Goal: Task Accomplishment & Management: Manage account settings

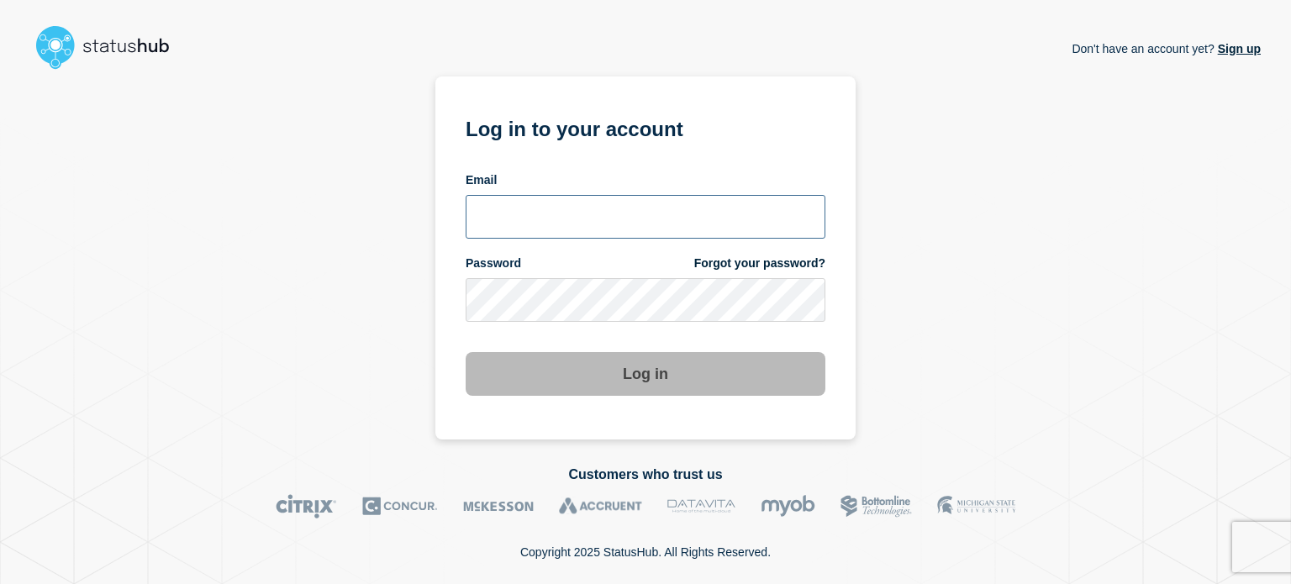
click at [555, 211] on input "email input" at bounding box center [646, 217] width 360 height 44
type input "dcarraway@fsu.edu"
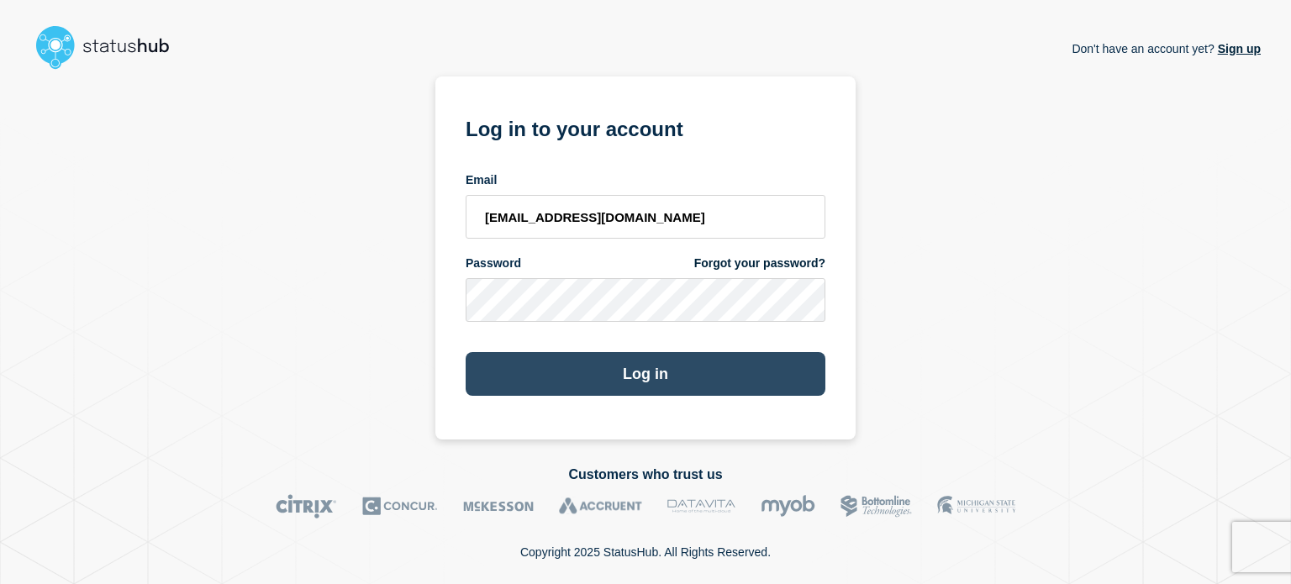
click at [533, 367] on button "Log in" at bounding box center [646, 374] width 360 height 44
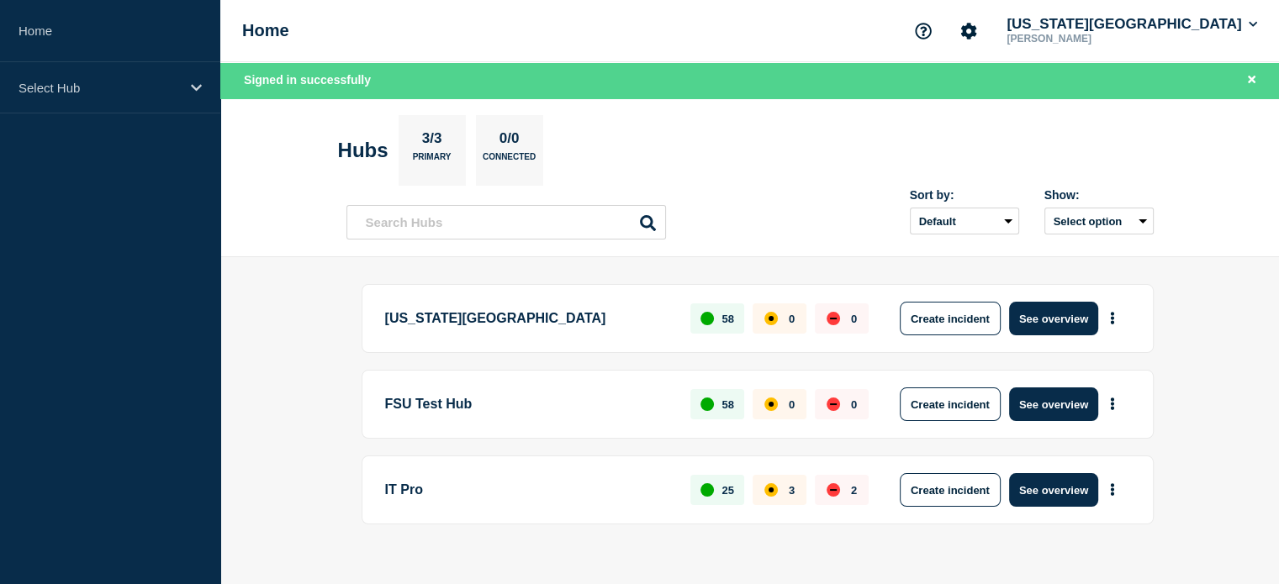
scroll to position [22, 0]
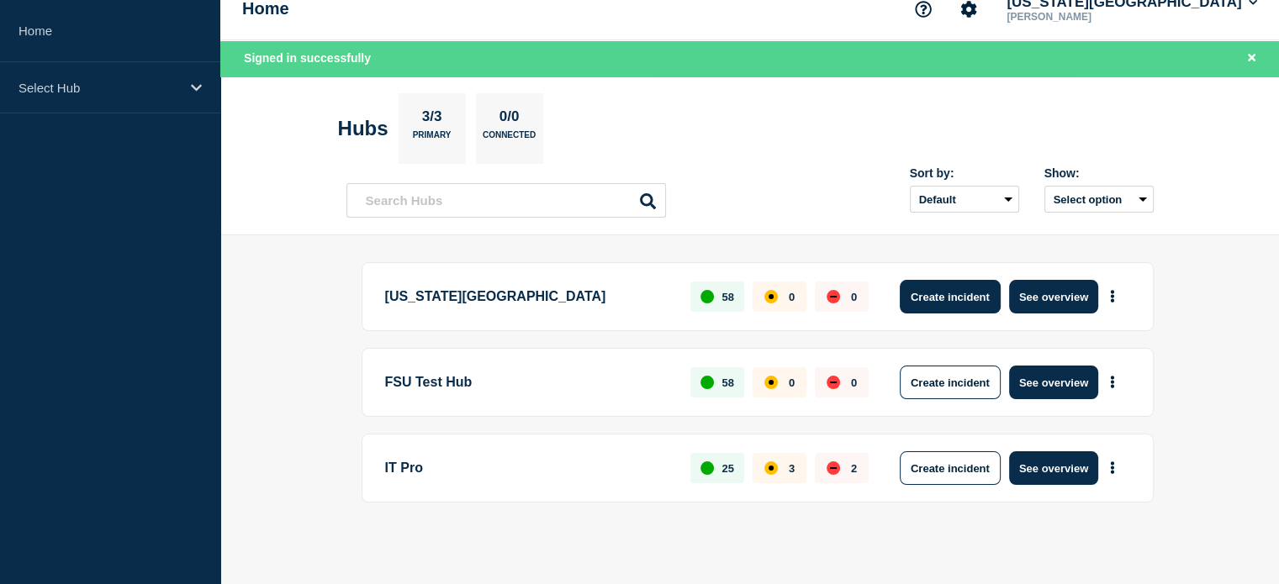
click at [955, 299] on button "Create incident" at bounding box center [949, 297] width 101 height 34
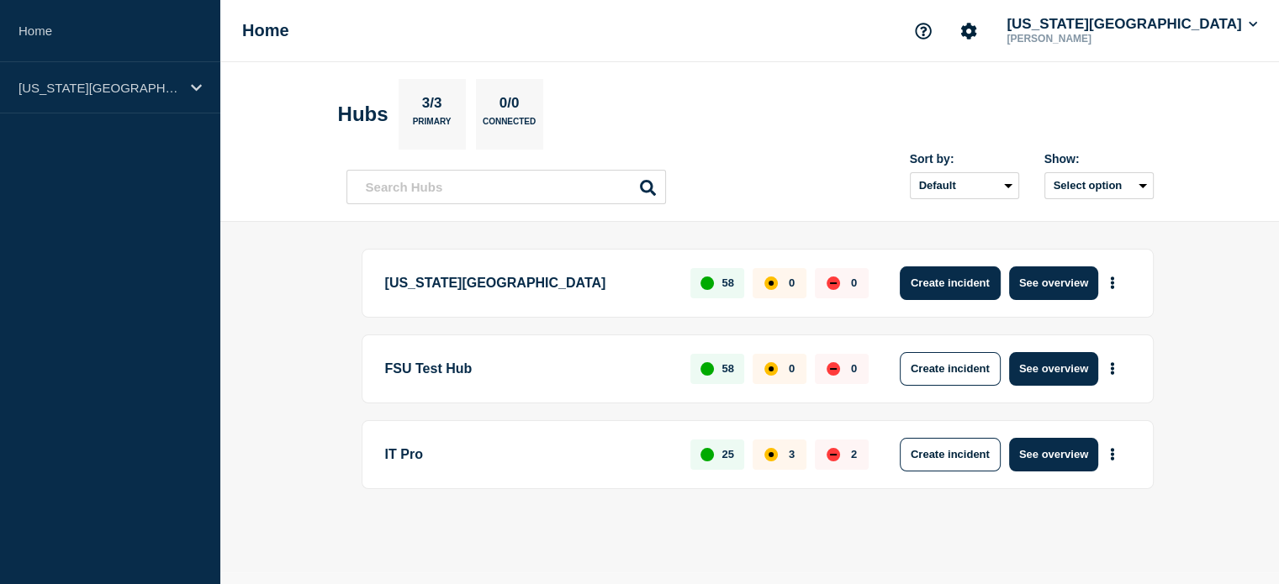
scroll to position [0, 0]
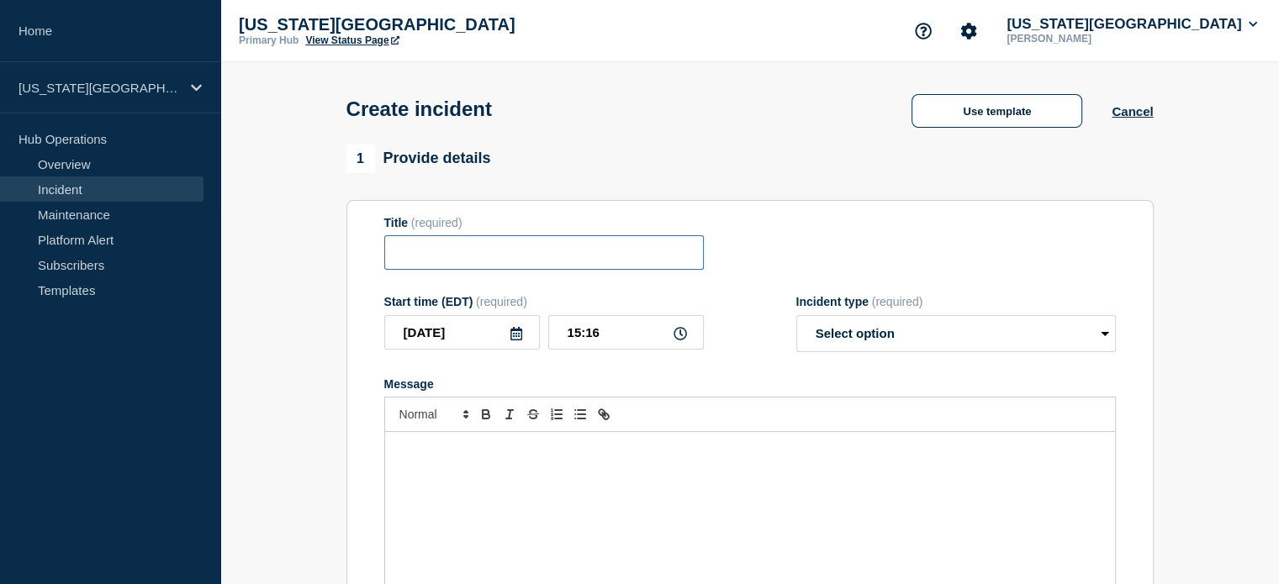
click at [539, 254] on input "Title" at bounding box center [543, 252] width 319 height 34
type input "Phone lines"
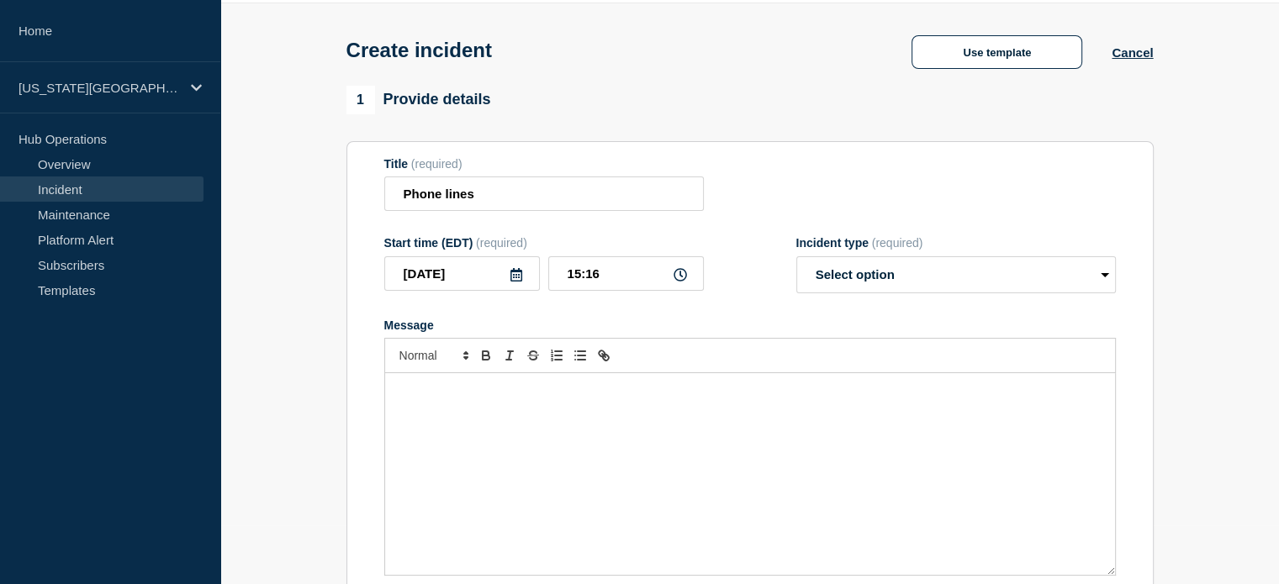
scroll to position [66, 0]
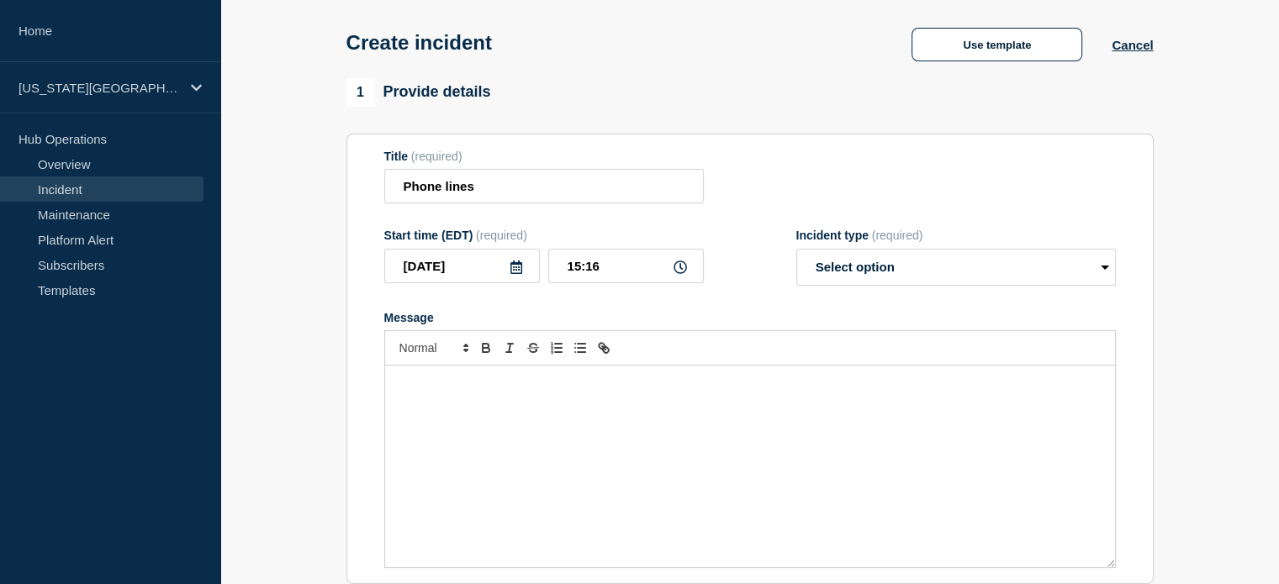
click at [451, 391] on p "Message" at bounding box center [750, 383] width 704 height 15
click at [989, 59] on button "Use template" at bounding box center [996, 45] width 171 height 34
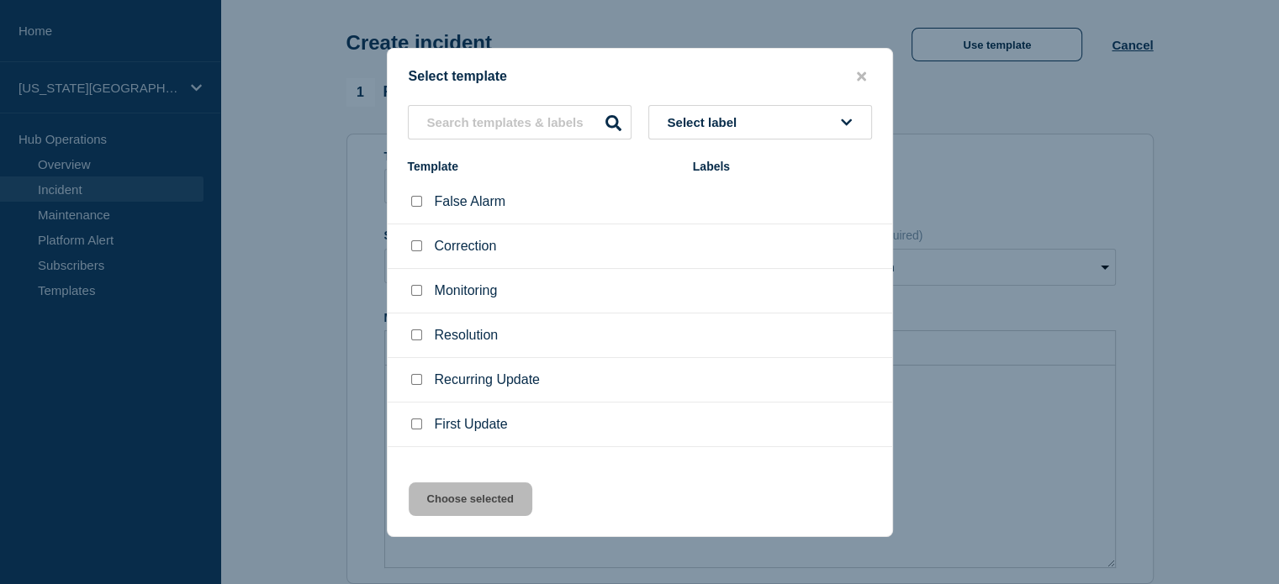
scroll to position [28, 0]
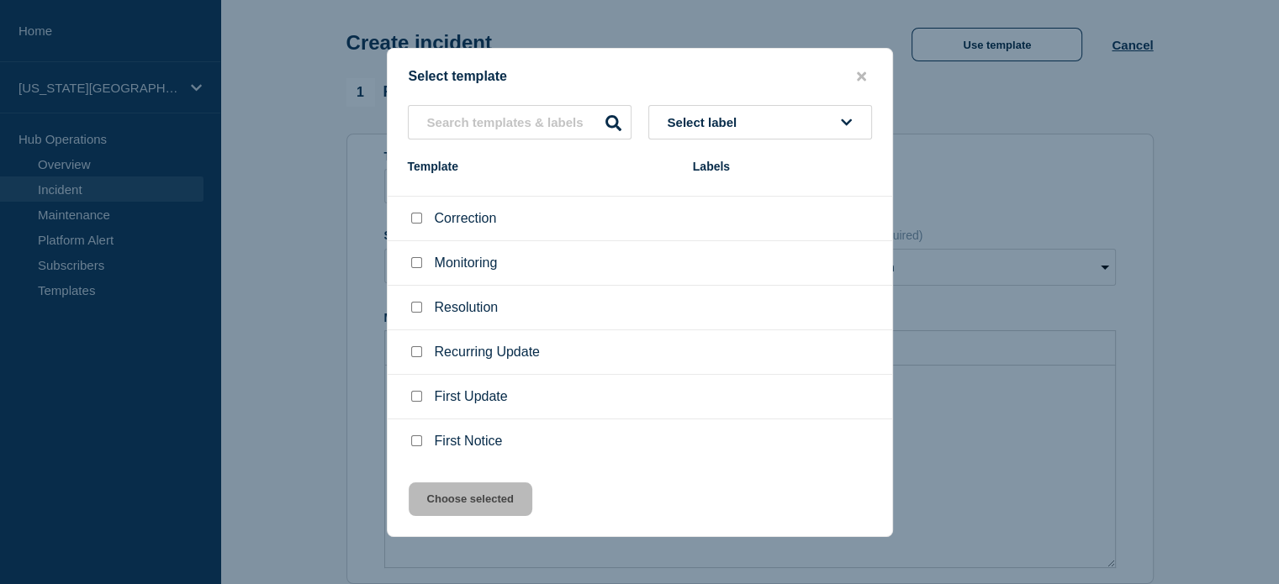
click at [414, 443] on input "First Notice checkbox" at bounding box center [416, 440] width 11 height 11
checkbox input "true"
click at [481, 516] on button "Choose selected" at bounding box center [471, 500] width 124 height 34
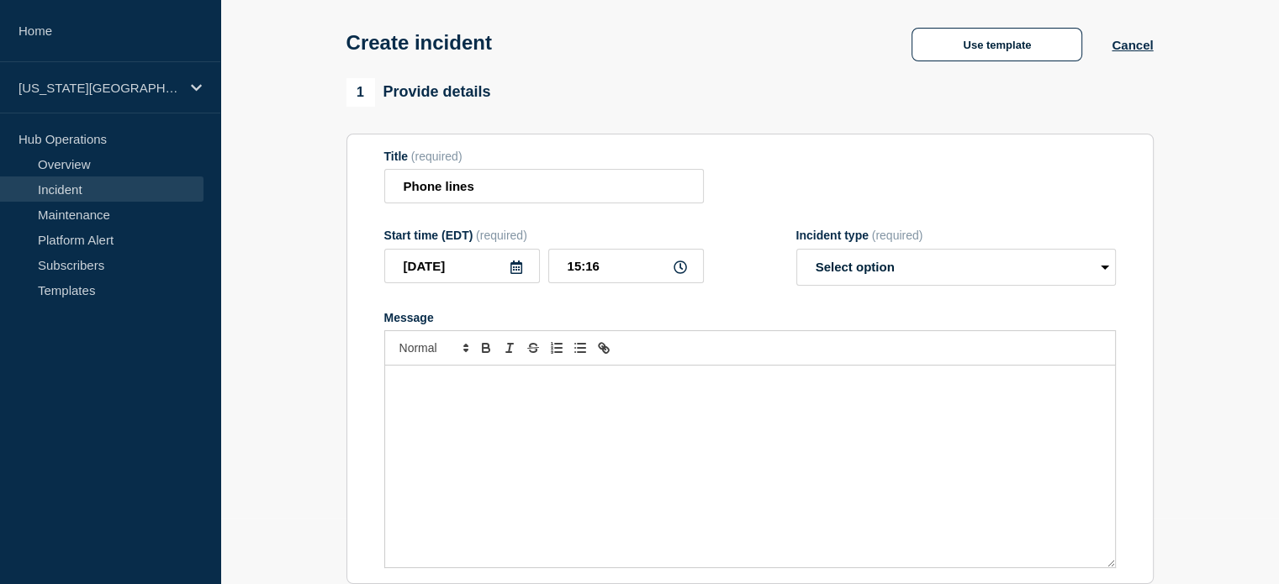
select select "investigating"
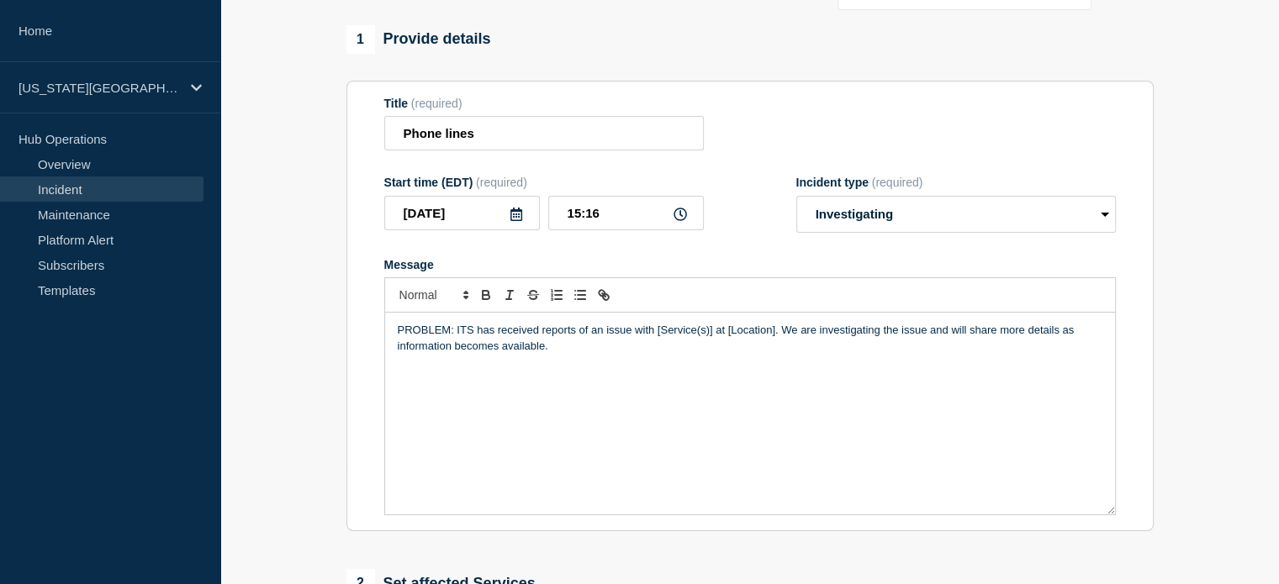
scroll to position [124, 0]
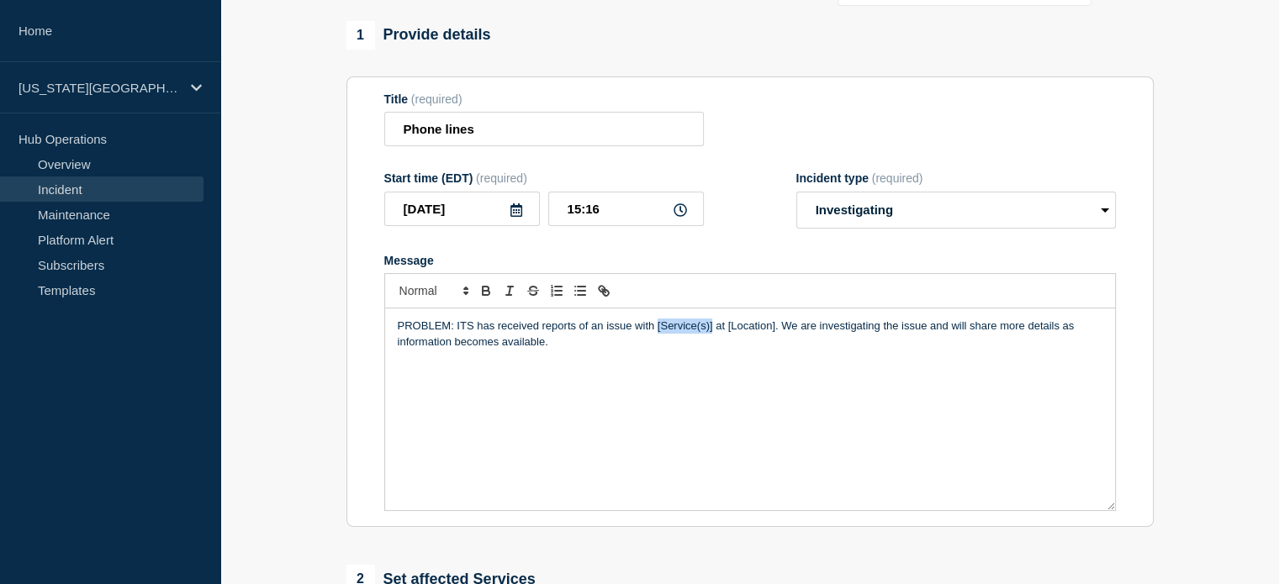
drag, startPoint x: 657, startPoint y: 329, endPoint x: 711, endPoint y: 333, distance: 54.8
click at [711, 333] on p "PROBLEM: ITS has received reports of an issue with [Service(s)] at [Location]. …" at bounding box center [750, 334] width 704 height 31
drag, startPoint x: 748, startPoint y: 331, endPoint x: 794, endPoint y: 335, distance: 46.4
click at [794, 335] on p "PROBLEM: ITS has received reports of an issue with Phone lines at the [Location…" at bounding box center [750, 334] width 704 height 31
click at [737, 399] on div "PROBLEM: ITS has received reports of an issue with Phone lines at the [GEOGRAPH…" at bounding box center [750, 410] width 730 height 202
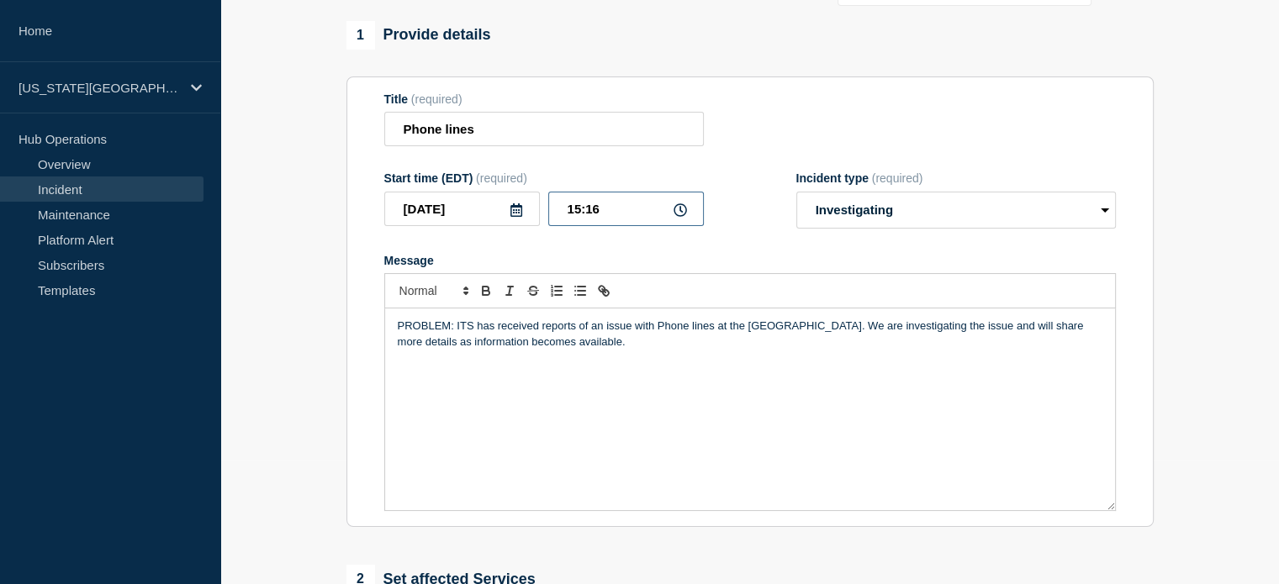
click at [605, 208] on input "15:16" at bounding box center [626, 209] width 156 height 34
type input "15:12"
click at [642, 318] on div "PROBLEM: ITS has received reports of an issue with Phone lines at the [GEOGRAPH…" at bounding box center [750, 410] width 730 height 202
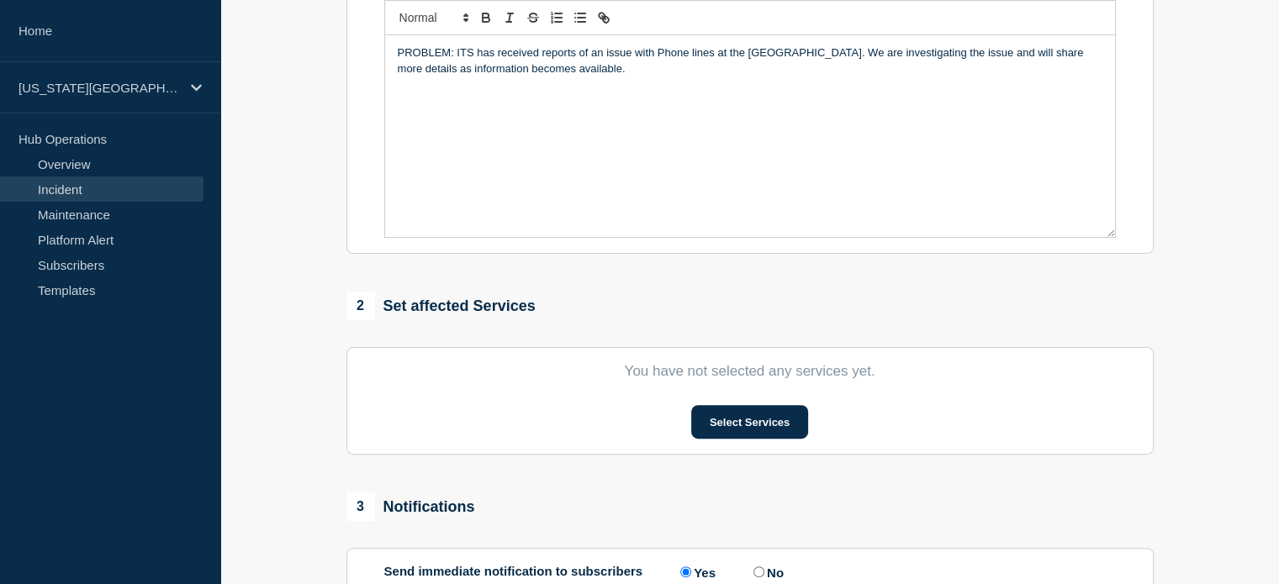
scroll to position [416, 0]
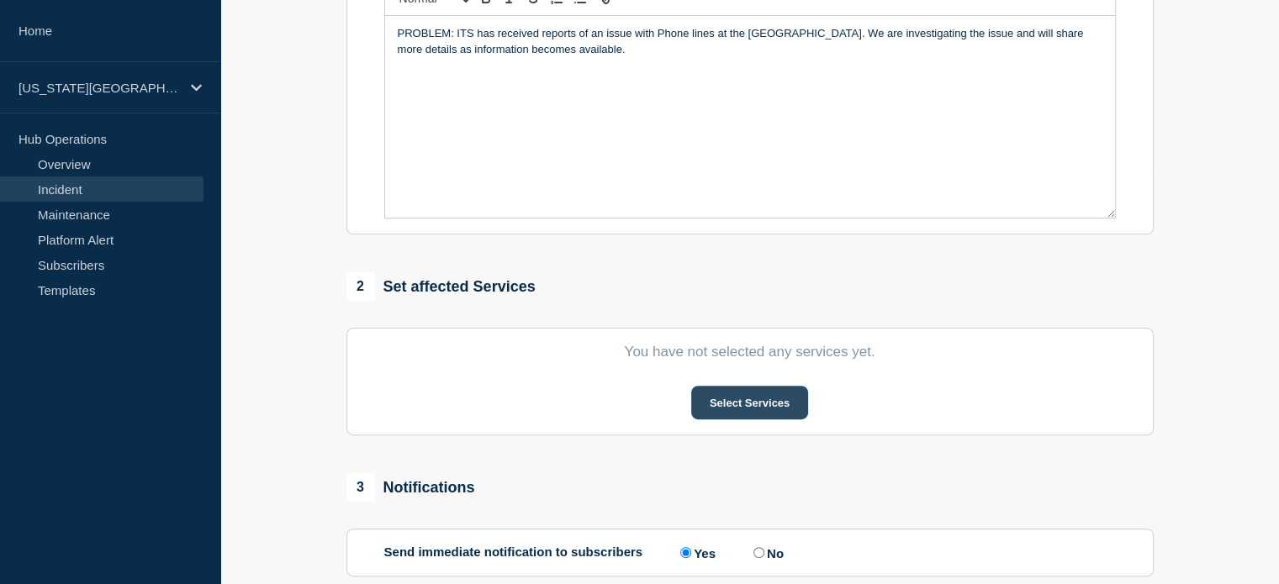
click at [730, 409] on button "Select Services" at bounding box center [749, 403] width 117 height 34
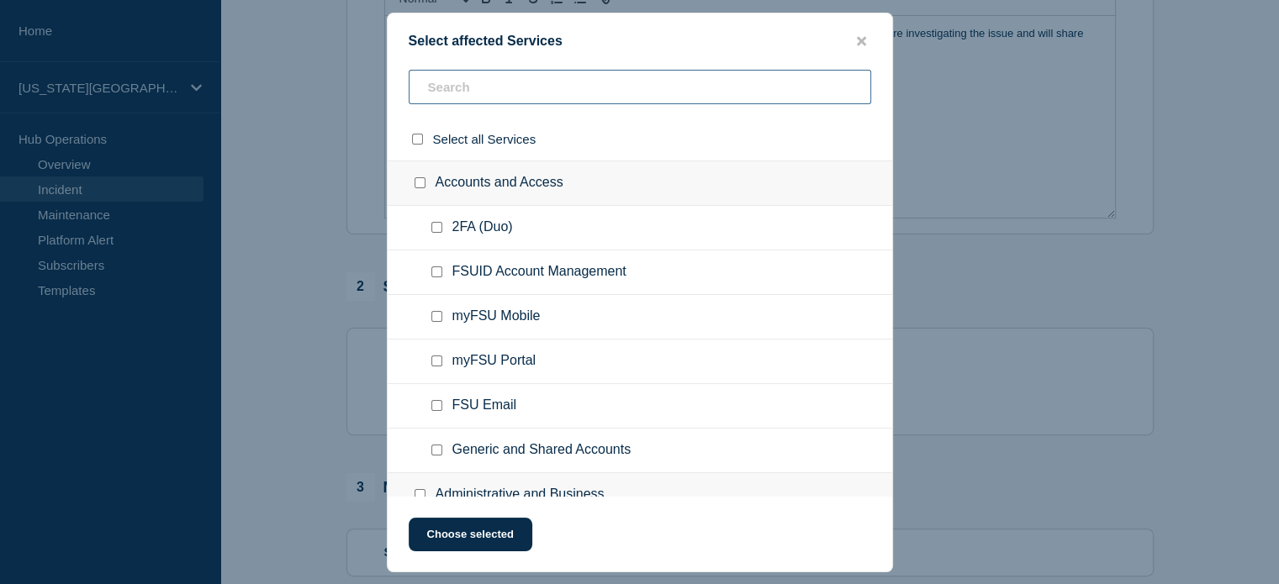
click at [461, 87] on input "text" at bounding box center [640, 87] width 462 height 34
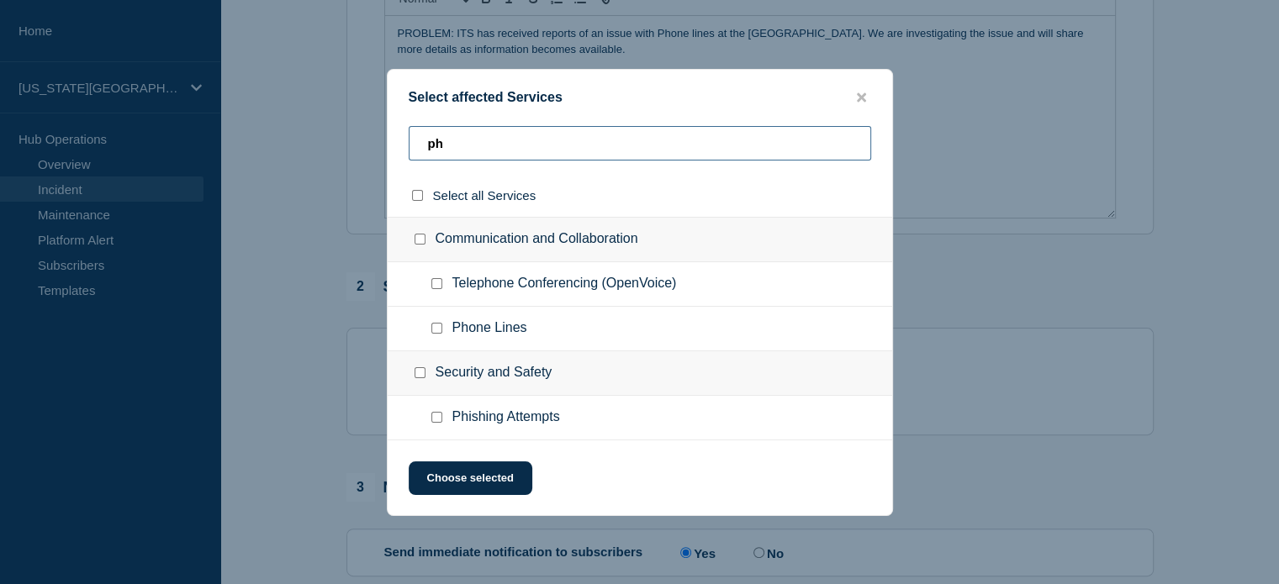
type input "ph"
click at [440, 330] on input "Phone Lines checkbox" at bounding box center [436, 328] width 11 height 11
checkbox input "true"
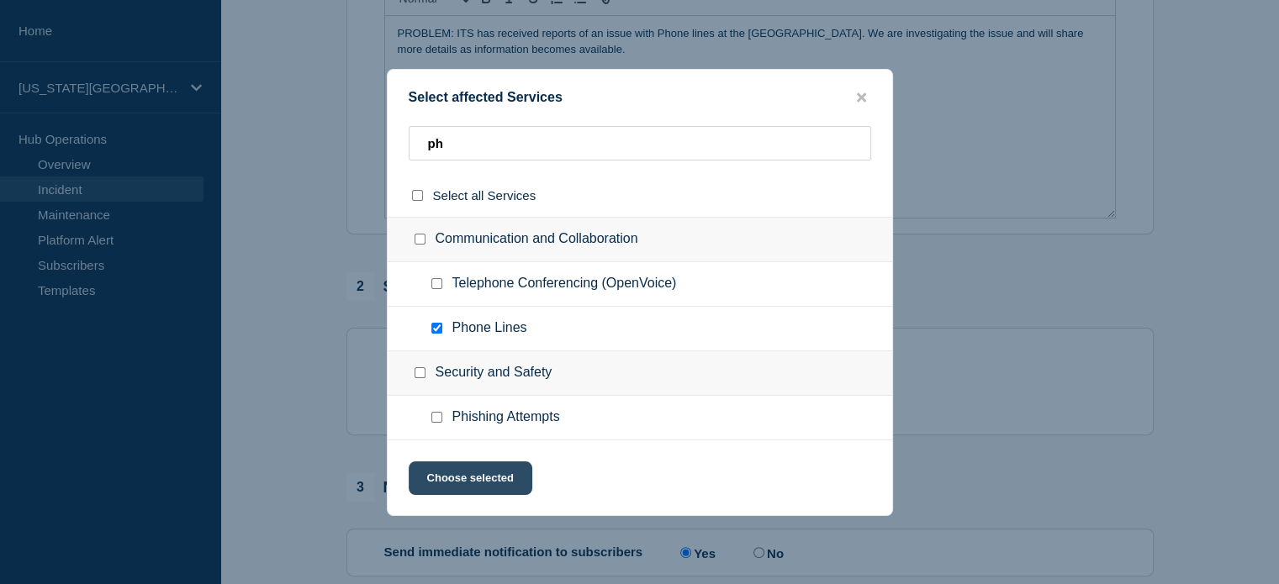
click at [446, 483] on button "Choose selected" at bounding box center [471, 478] width 124 height 34
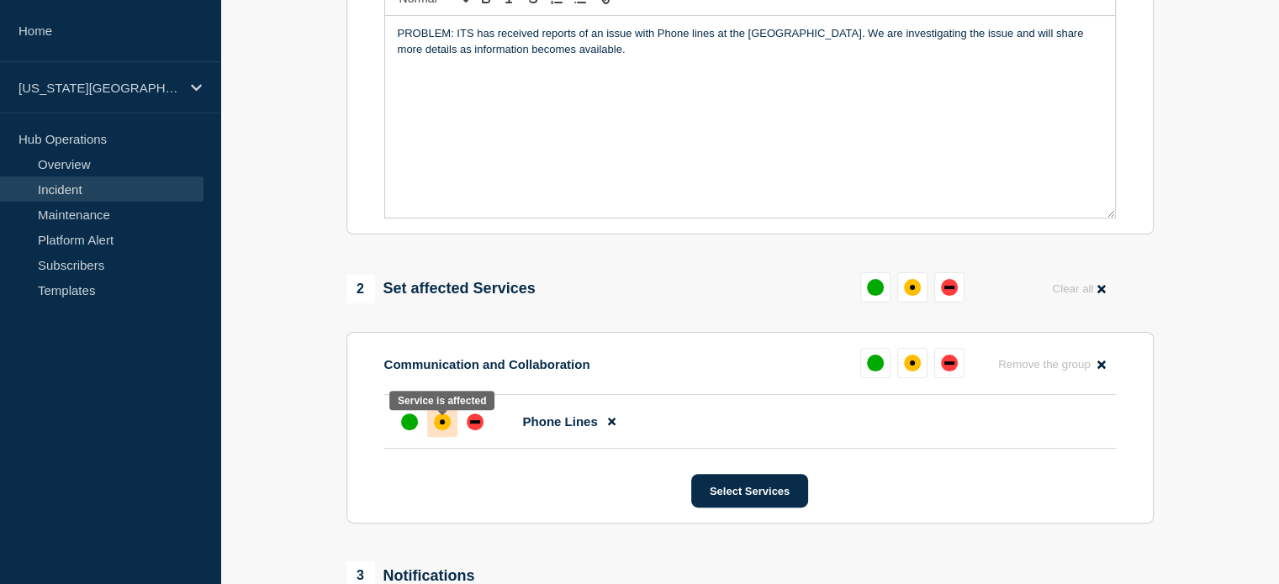
click at [445, 430] on div "affected" at bounding box center [442, 422] width 17 height 17
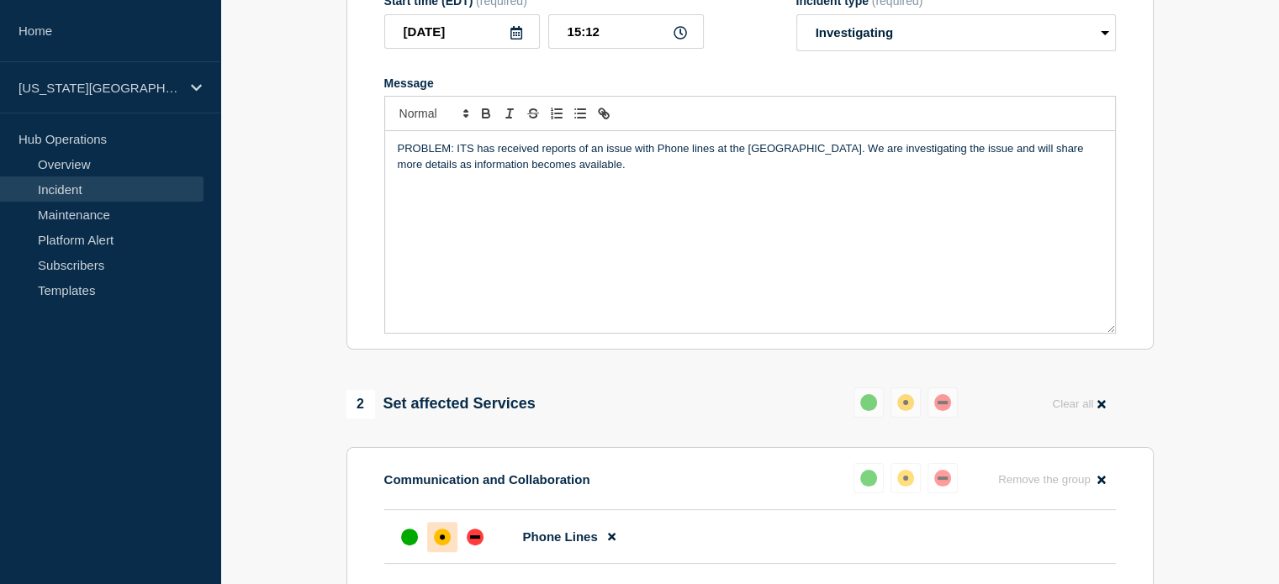
scroll to position [299, 0]
click at [473, 174] on p "PROBLEM: ITS has received reports of an issue with Phone lines at the [GEOGRAPH…" at bounding box center [750, 158] width 704 height 31
click at [636, 181] on div "PROBLEM: ITS has received reports of an issue with Phone lines at the [GEOGRAPH…" at bounding box center [750, 234] width 730 height 202
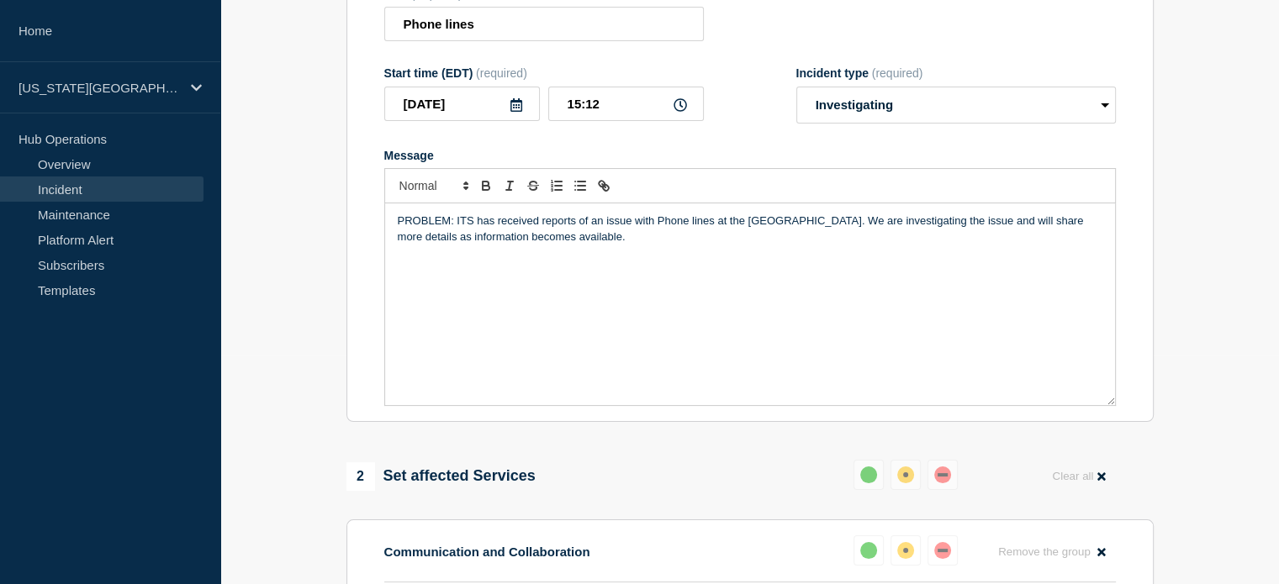
scroll to position [230, 0]
click at [667, 239] on p "PROBLEM: ITS has received reports of an issue with Phone lines at the [GEOGRAPH…" at bounding box center [750, 227] width 704 height 31
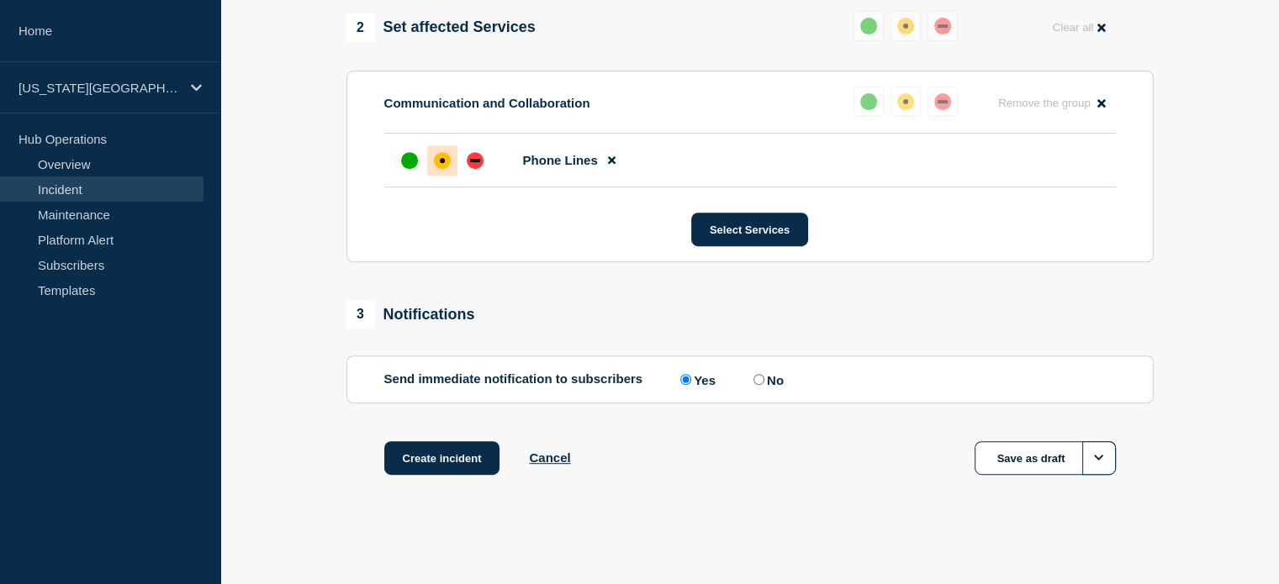
scroll to position [686, 0]
click at [439, 451] on button "Create incident" at bounding box center [442, 458] width 116 height 34
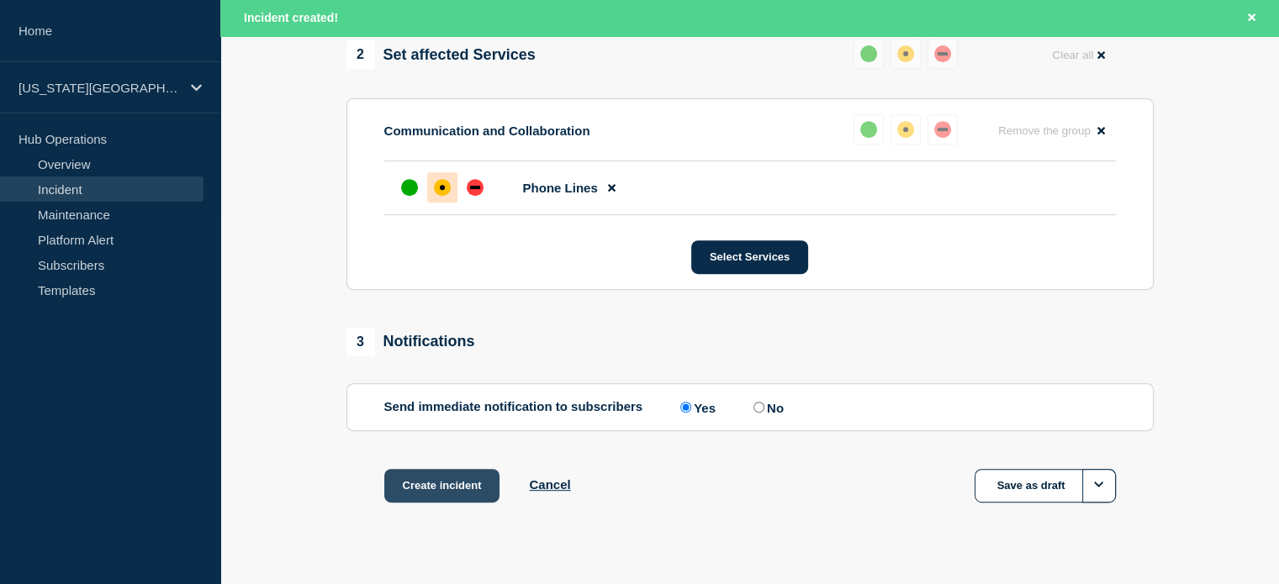
scroll to position [721, 0]
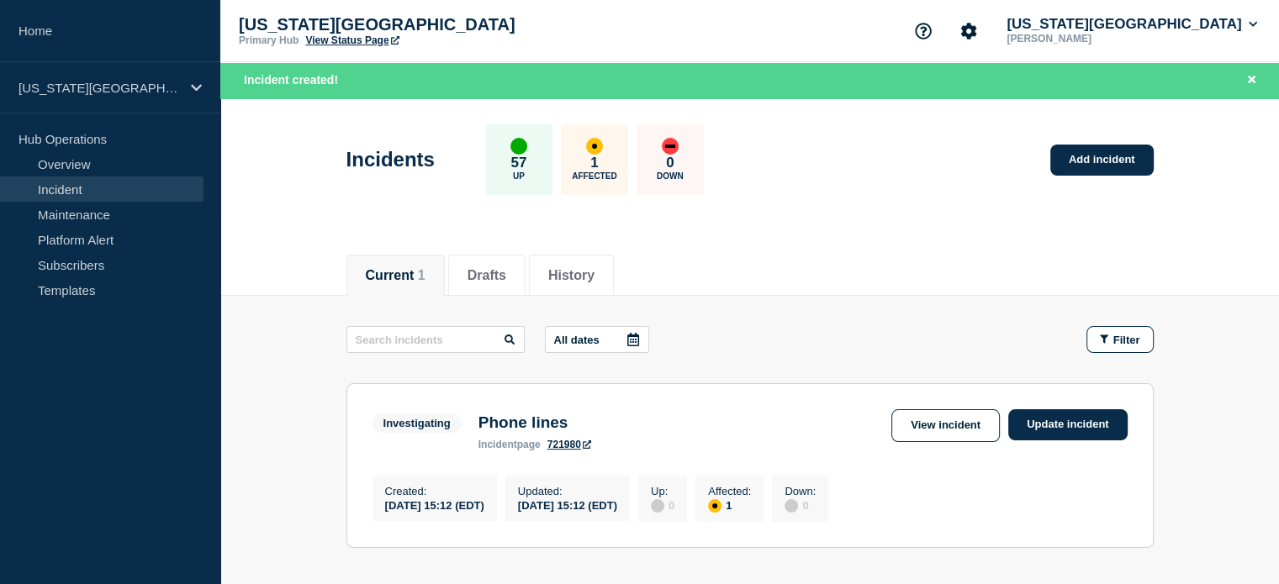
click at [364, 42] on link "View Status Page" at bounding box center [351, 40] width 93 height 12
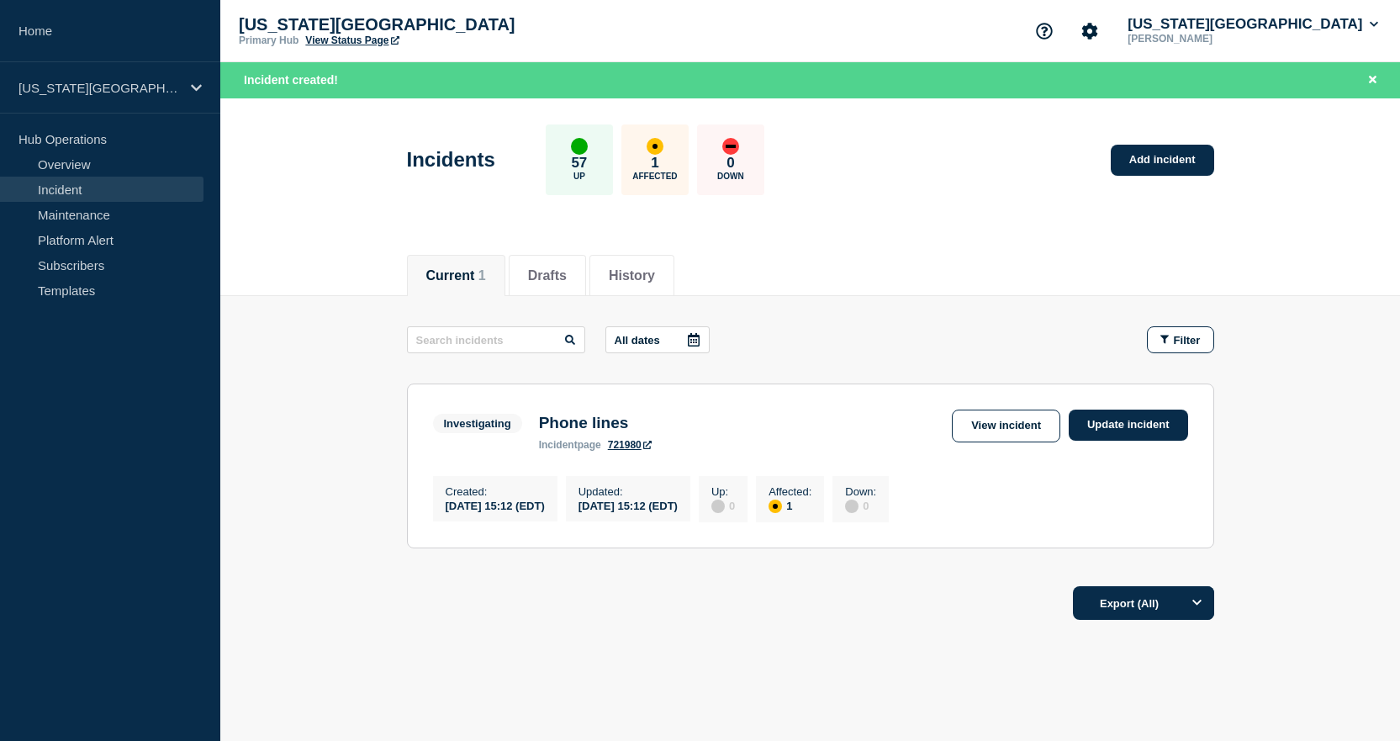
click at [348, 40] on link "View Status Page" at bounding box center [351, 40] width 93 height 12
click at [541, 443] on span "incident" at bounding box center [558, 445] width 39 height 12
click at [501, 435] on div "Investigating Phone lines incident page 721980" at bounding box center [546, 429] width 227 height 41
click at [1113, 428] on link "Update incident" at bounding box center [1127, 424] width 119 height 31
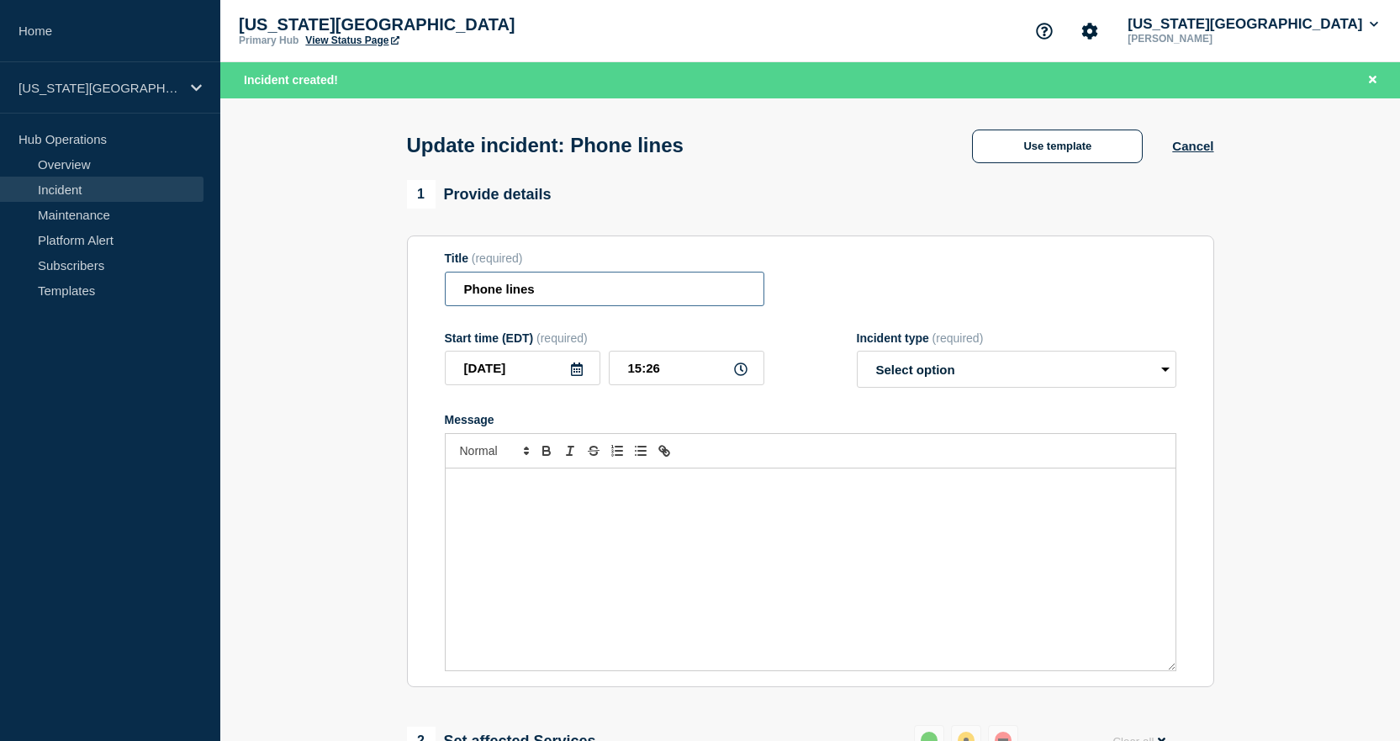
click at [509, 291] on input "Phone lines" at bounding box center [604, 289] width 319 height 34
type input "Phone Lines"
click at [665, 498] on div "Message" at bounding box center [811, 569] width 730 height 202
click at [1055, 155] on button "Use template" at bounding box center [1057, 146] width 171 height 34
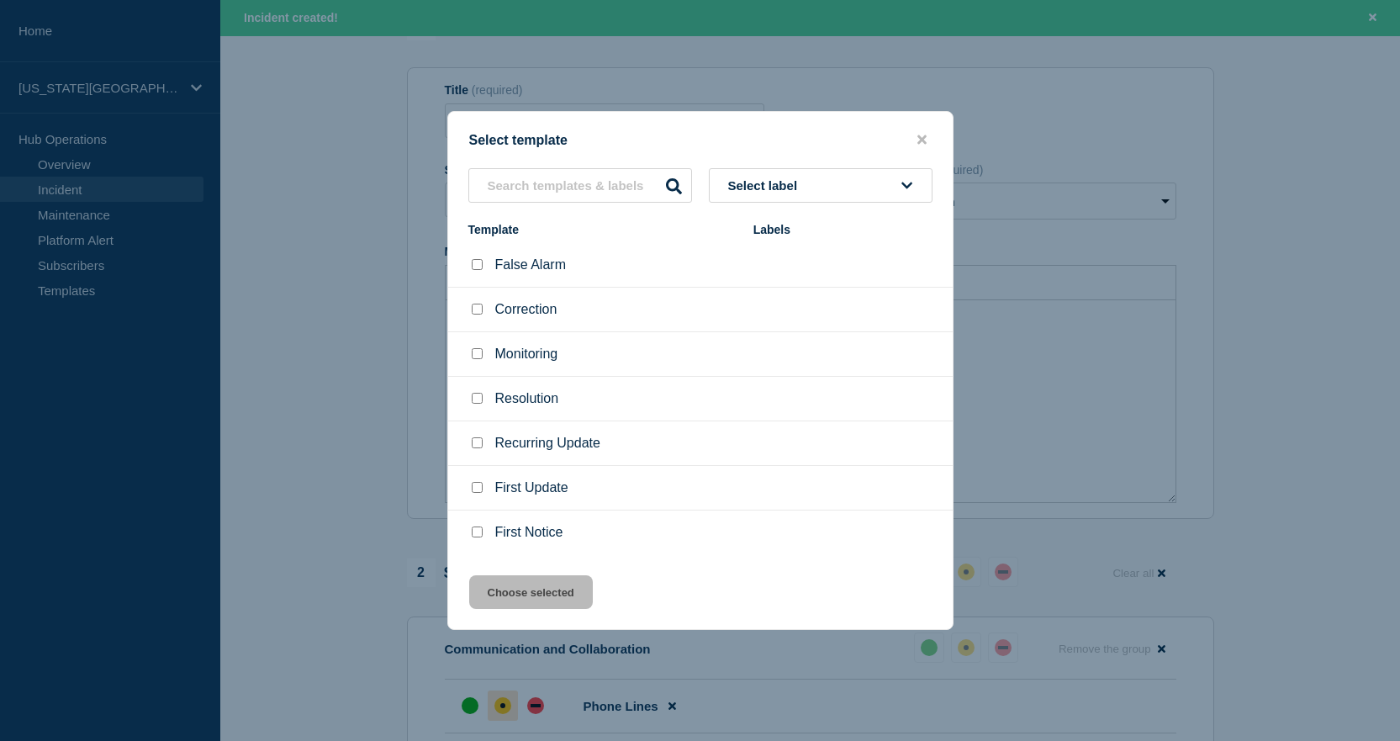
scroll to position [84, 0]
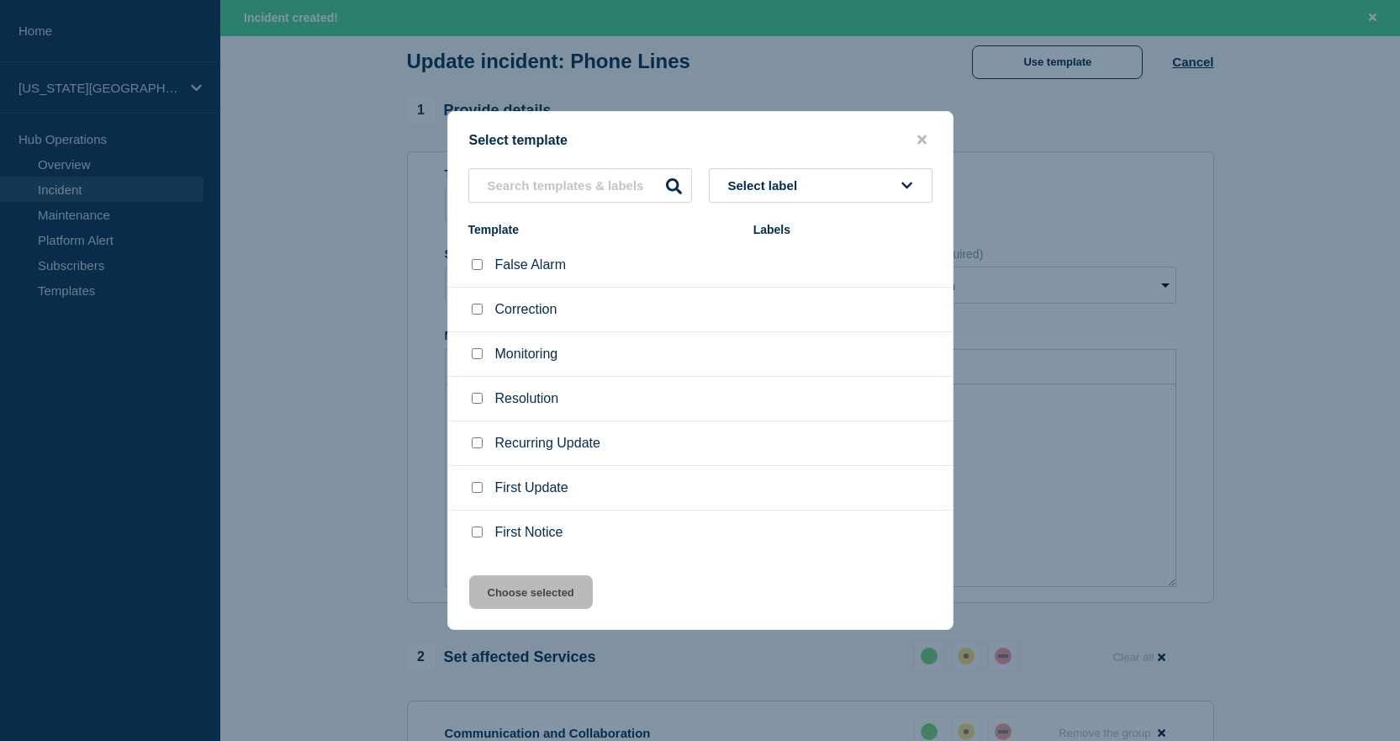
click at [474, 488] on input "First Update checkbox" at bounding box center [477, 487] width 11 height 11
checkbox input "true"
click at [530, 583] on button "Choose selected" at bounding box center [531, 592] width 124 height 34
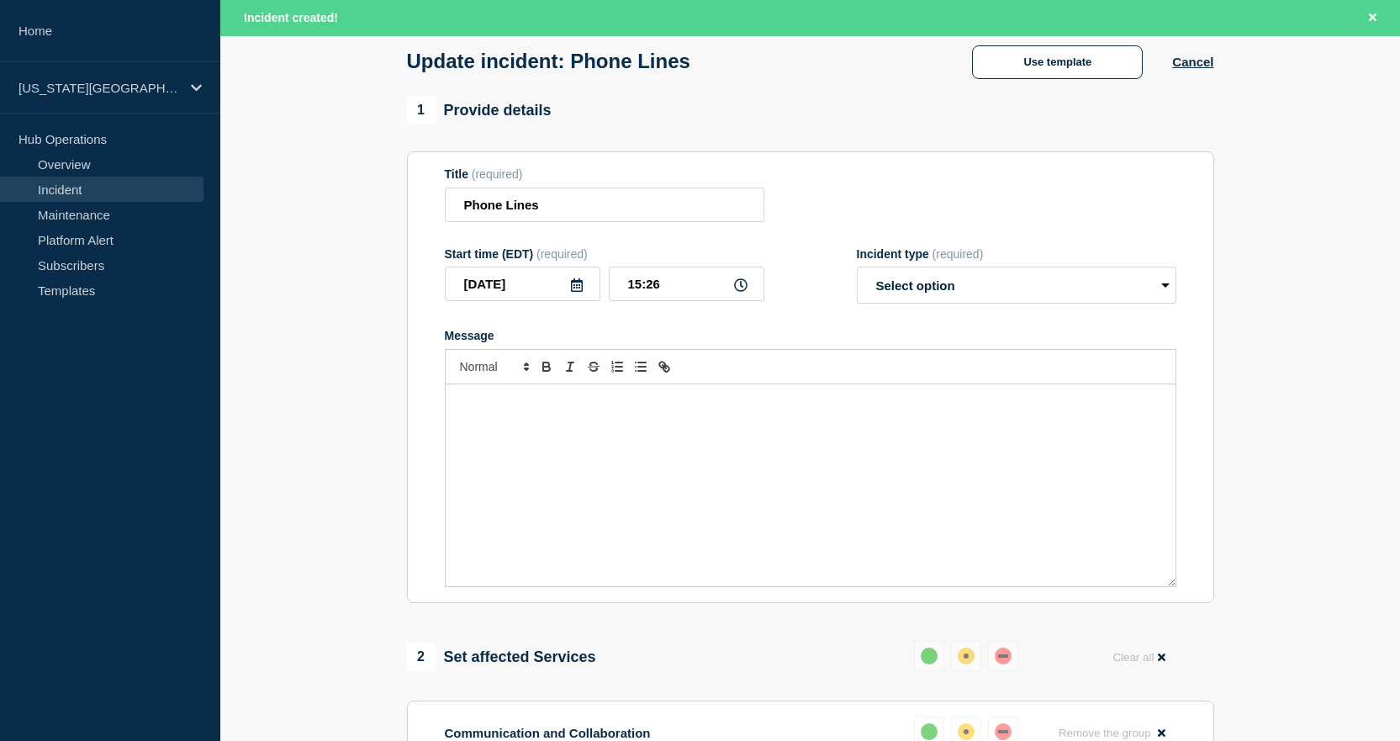
select select "identified"
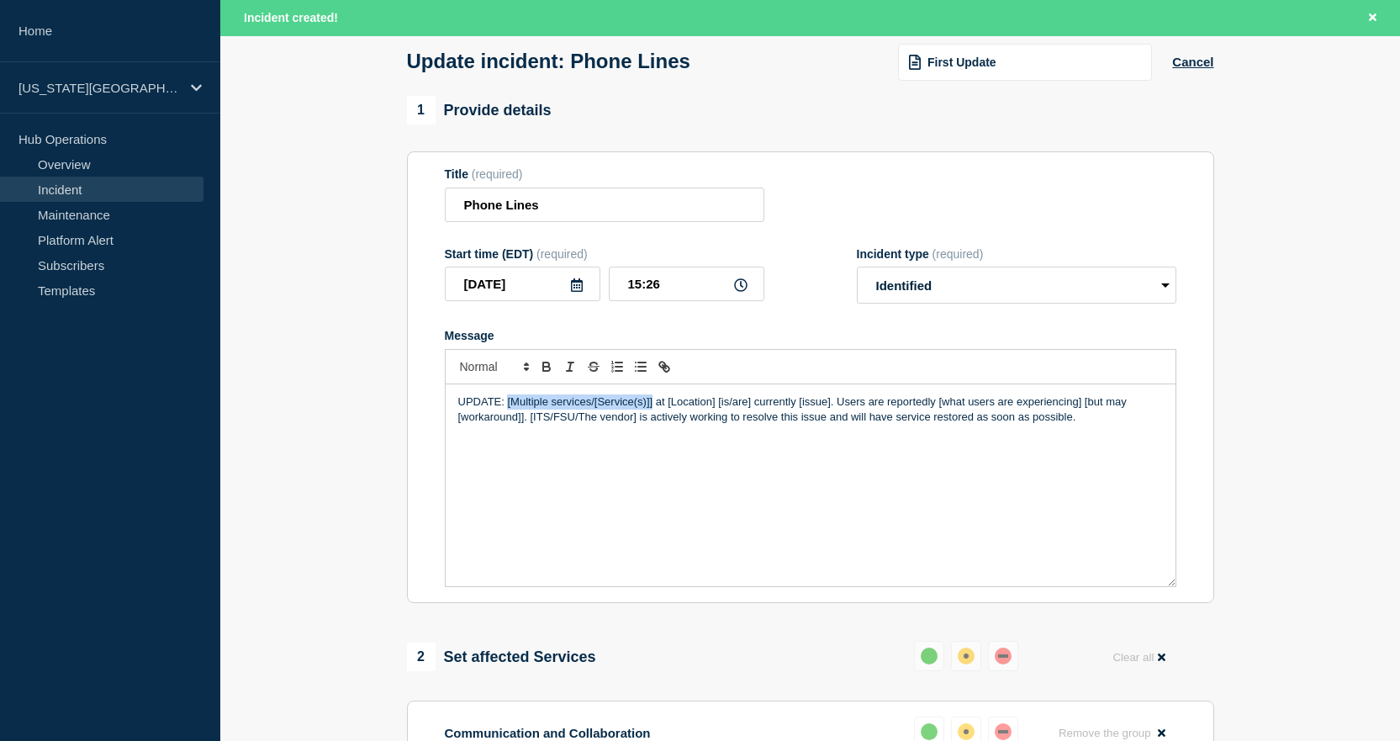
drag, startPoint x: 508, startPoint y: 404, endPoint x: 653, endPoint y: 405, distance: 145.4
click at [653, 405] on p "UPDATE: [Multiple services/[Service(s)]] at [Location] [is/are] currently [issu…" at bounding box center [810, 409] width 704 height 31
drag, startPoint x: 579, startPoint y: 403, endPoint x: 627, endPoint y: 404, distance: 47.9
click at [627, 404] on p "UPDATE: Phone lines at [Location] [is/are] currently [issue]. Users are reporte…" at bounding box center [810, 409] width 704 height 31
click at [873, 403] on p "UPDATE: Phone lines at the [GEOGRAPHIC_DATA] campus are currently experiencing …" at bounding box center [810, 417] width 704 height 46
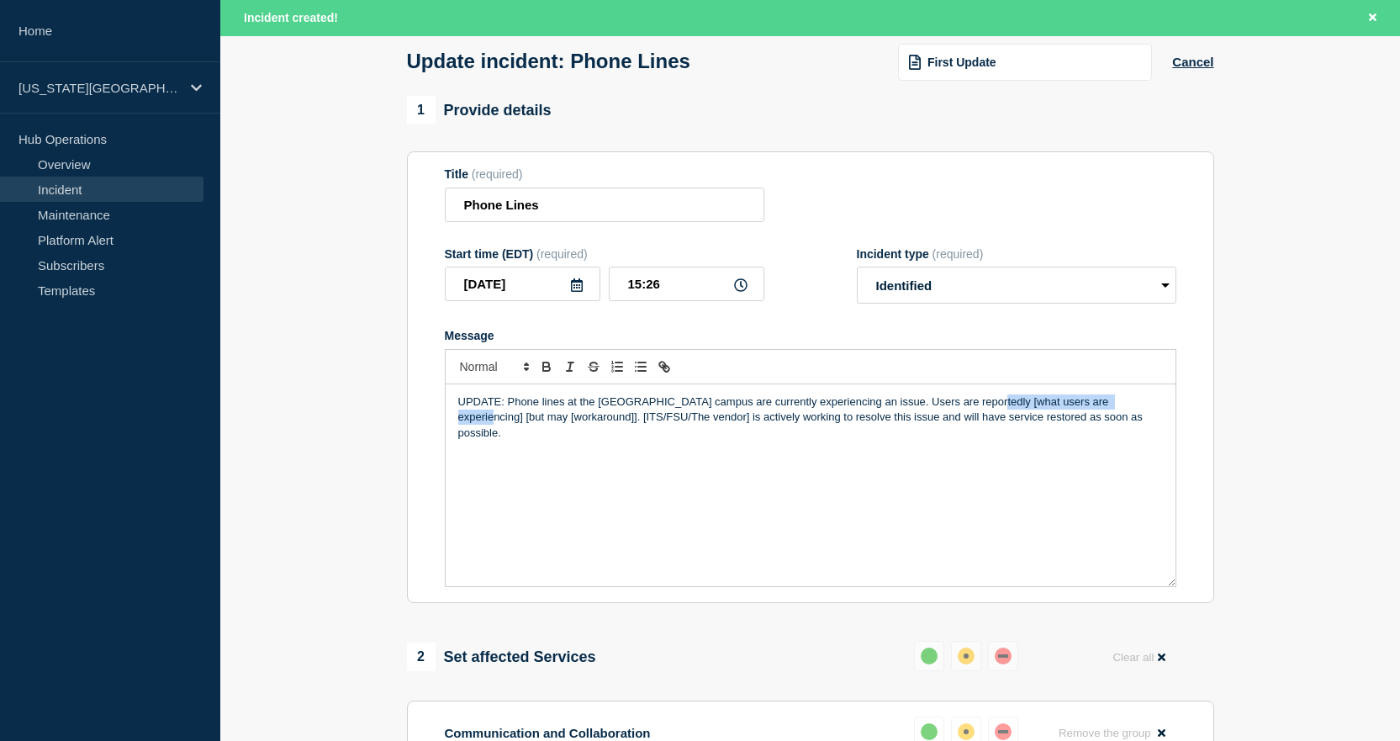
drag, startPoint x: 981, startPoint y: 405, endPoint x: 1124, endPoint y: 405, distance: 142.9
click at [1124, 405] on p "UPDATE: Phone lines at the [GEOGRAPHIC_DATA] campus are currently experiencing …" at bounding box center [810, 417] width 704 height 46
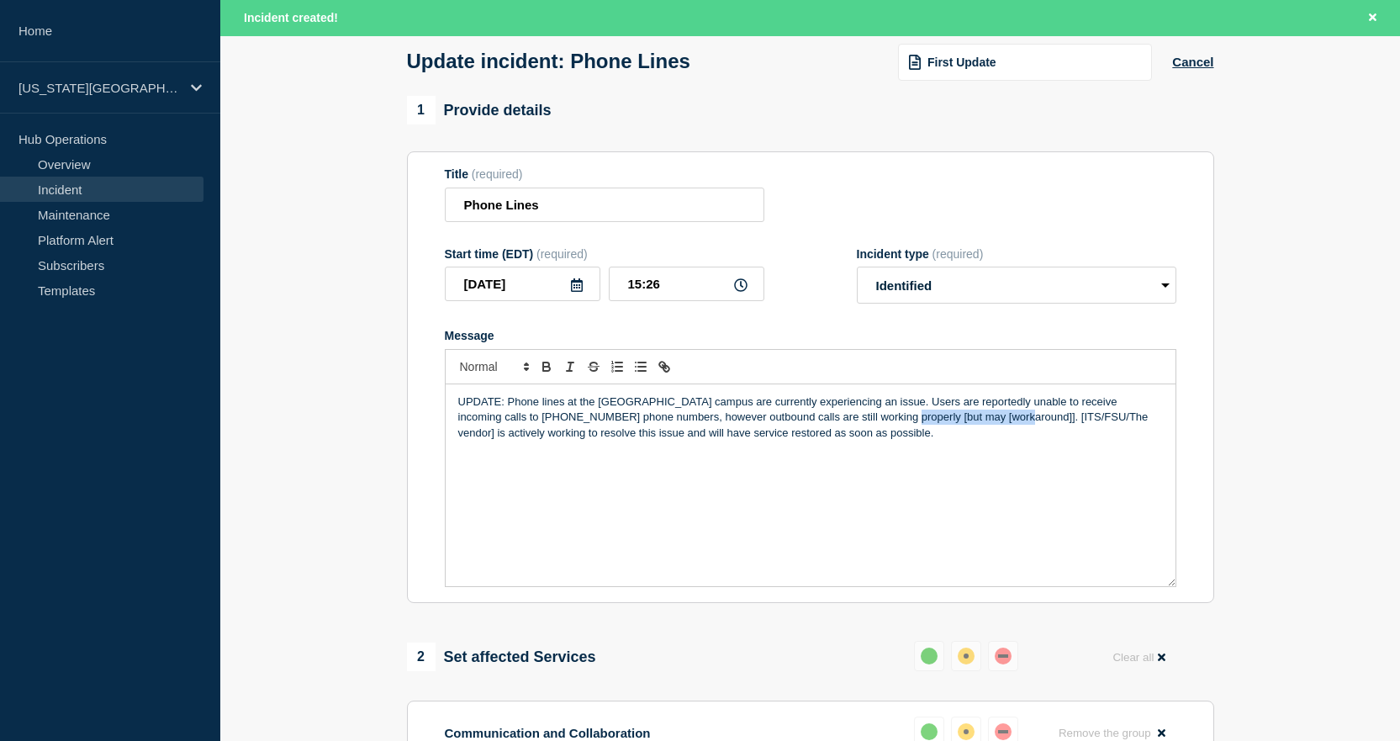
drag, startPoint x: 849, startPoint y: 424, endPoint x: 966, endPoint y: 420, distance: 116.9
click at [966, 420] on p "UPDATE: Phone lines at the [GEOGRAPHIC_DATA] campus are currently experiencing …" at bounding box center [810, 417] width 704 height 46
click at [816, 456] on div "UPDATE: Phone lines at the [GEOGRAPHIC_DATA] campus are currently experiencing …" at bounding box center [811, 485] width 730 height 202
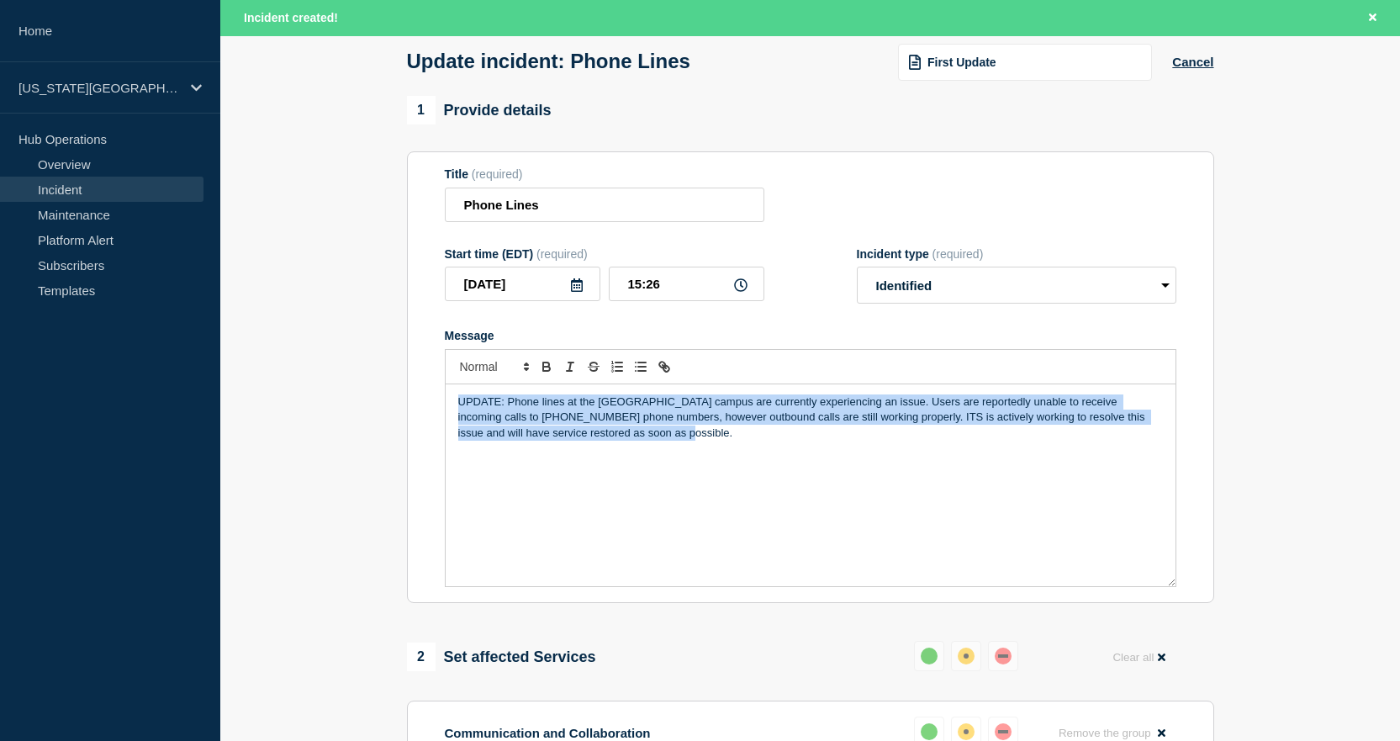
drag, startPoint x: 651, startPoint y: 439, endPoint x: 406, endPoint y: 400, distance: 247.7
click at [407, 400] on section "Title (required) Phone Lines Start time (EDT) (required) [DATE] 15:26 Incident …" at bounding box center [810, 376] width 807 height 451
copy p "UPDATE: Phone lines at the [GEOGRAPHIC_DATA] campus are currently experiencing …"
click at [622, 454] on div "UPDATE: Phone lines at the [GEOGRAPHIC_DATA] campus are currently experiencing …" at bounding box center [811, 485] width 730 height 202
drag, startPoint x: 659, startPoint y: 431, endPoint x: 386, endPoint y: 381, distance: 277.8
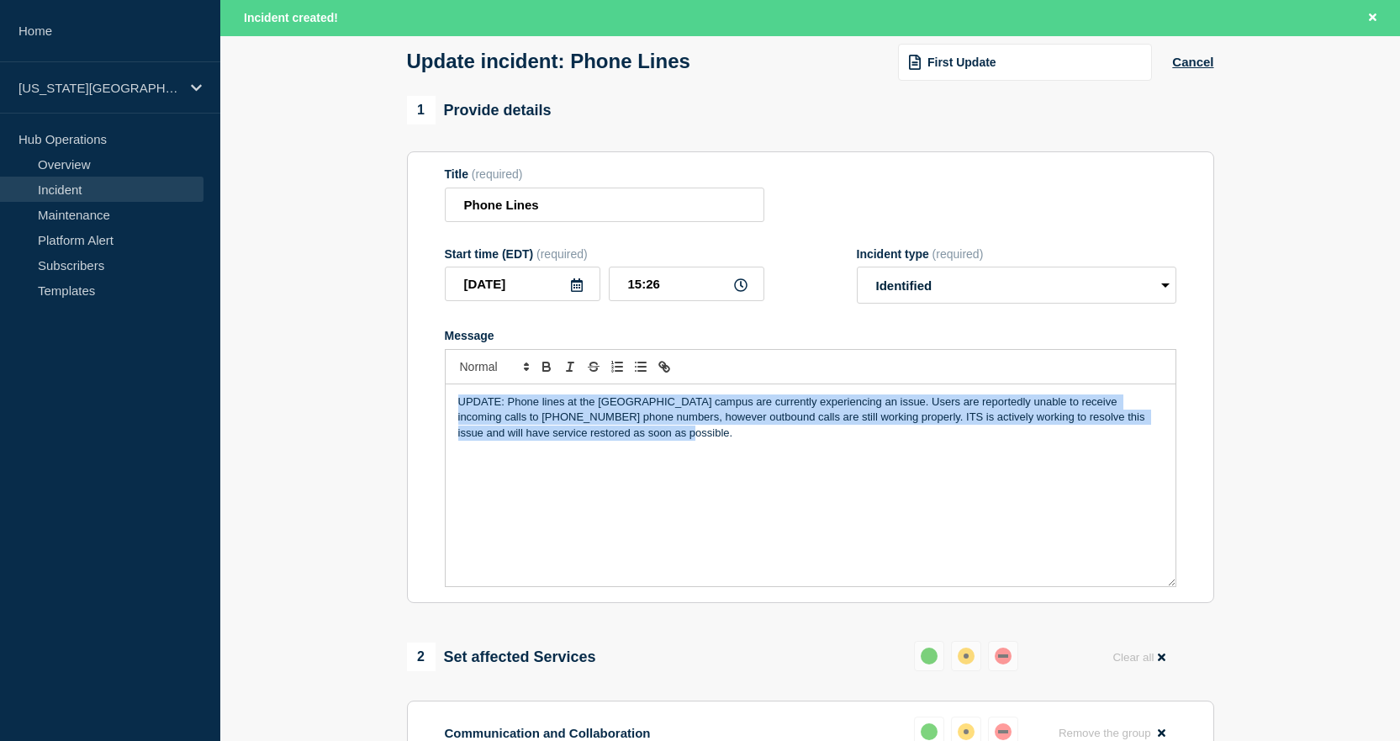
click at [386, 381] on section "1 Provide details Title (required) Phone Lines Start time (EDT) (required) [DAT…" at bounding box center [809, 689] width 1179 height 1187
copy p "UPDATE: Phone lines at the [GEOGRAPHIC_DATA] campus are currently experiencing …"
click at [745, 440] on p "UPDATE: Phone lines at the [GEOGRAPHIC_DATA] campus are currently experiencing …" at bounding box center [810, 417] width 704 height 46
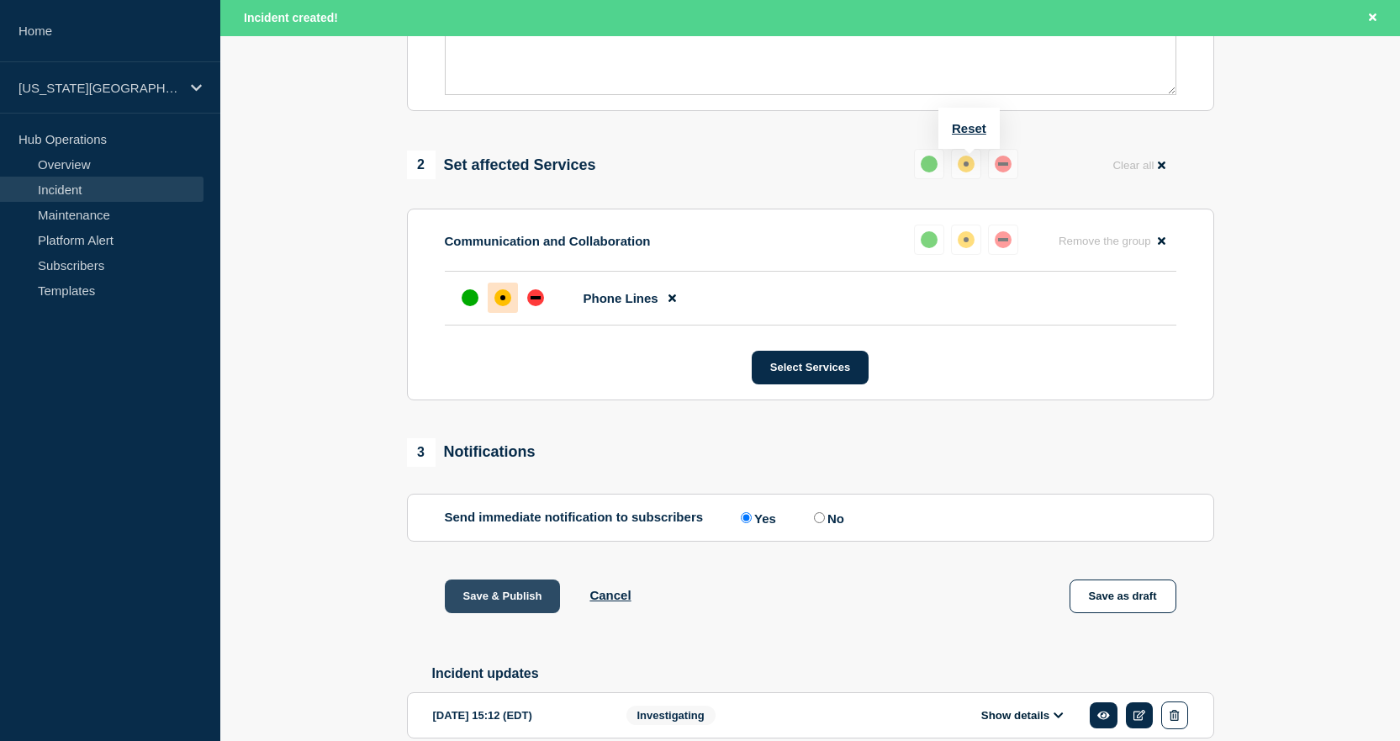
scroll to position [408, 0]
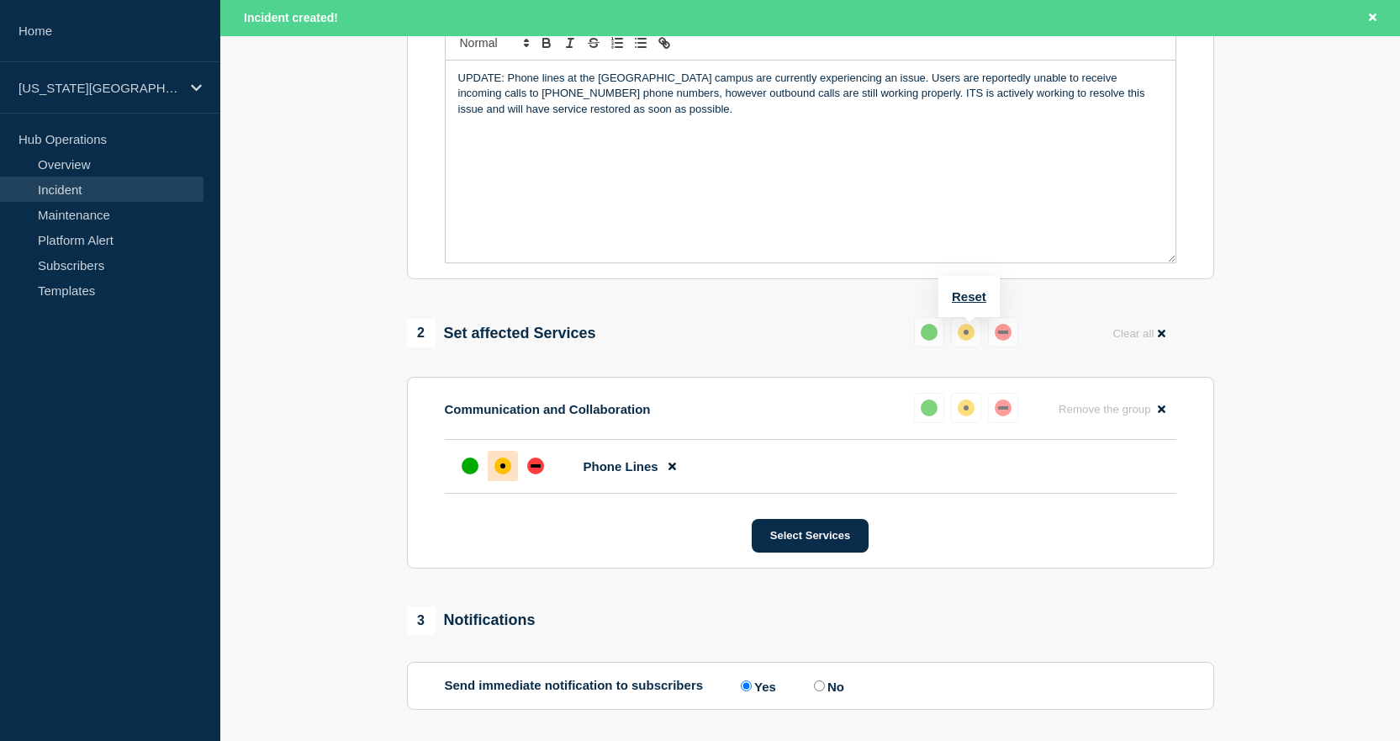
click at [336, 220] on section "1 Provide details Title (required) Phone Lines Start time (EDT) (required) [DAT…" at bounding box center [809, 365] width 1179 height 1187
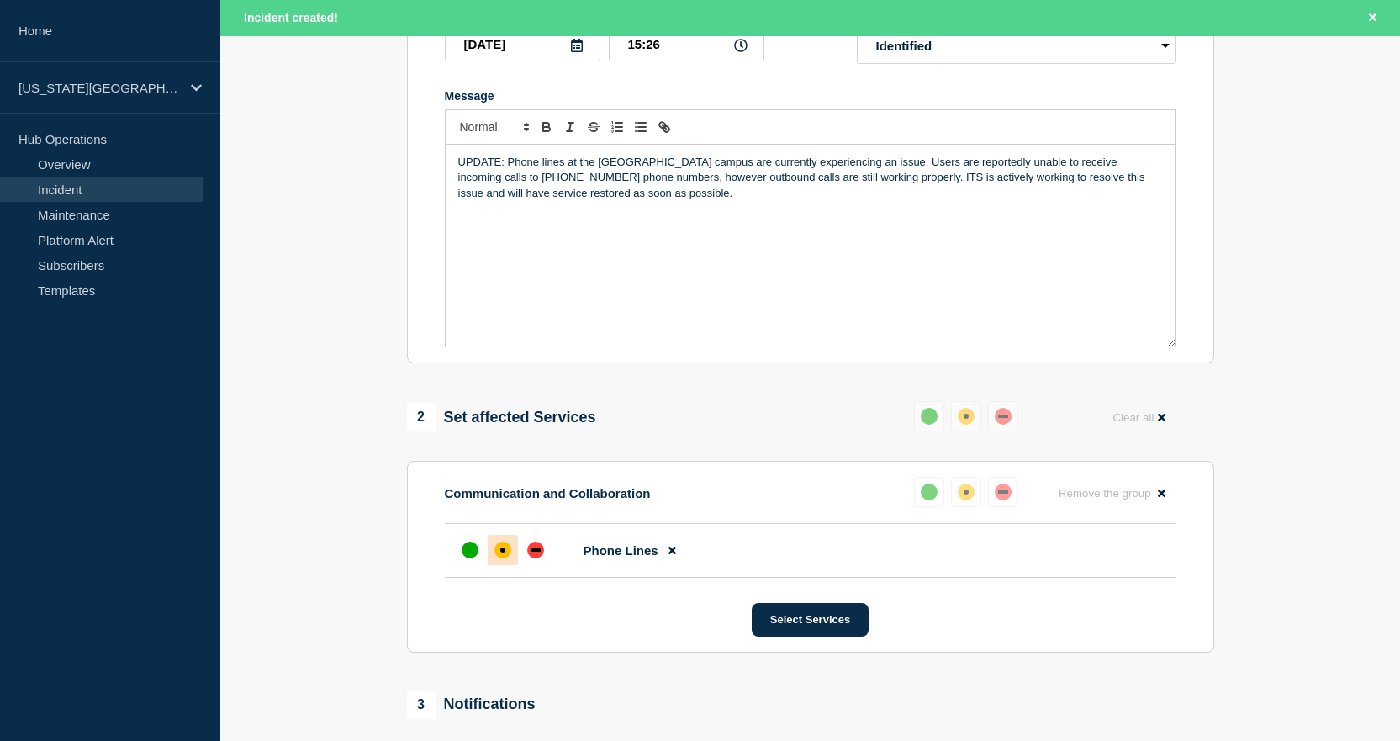
scroll to position [0, 0]
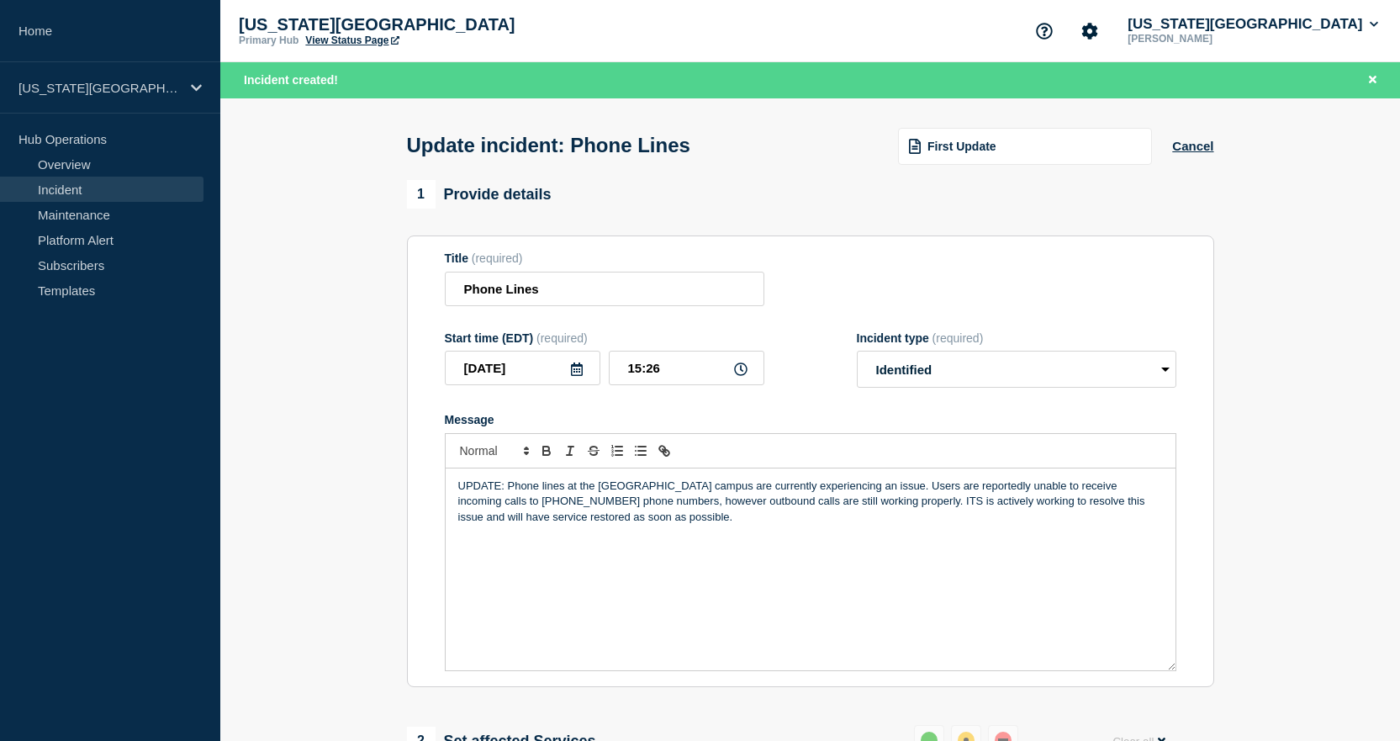
click at [602, 506] on p "UPDATE: Phone lines at the [GEOGRAPHIC_DATA] campus are currently experiencing …" at bounding box center [810, 501] width 704 height 46
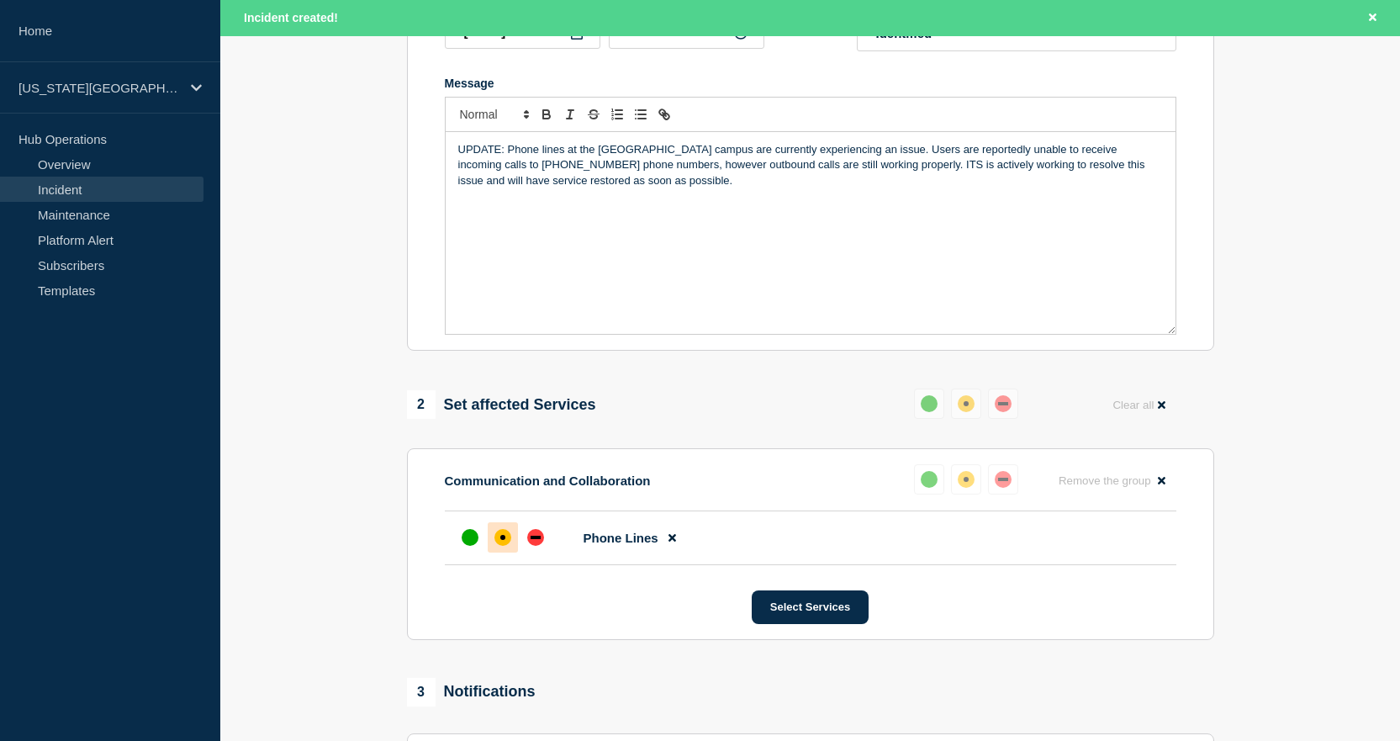
scroll to position [660, 0]
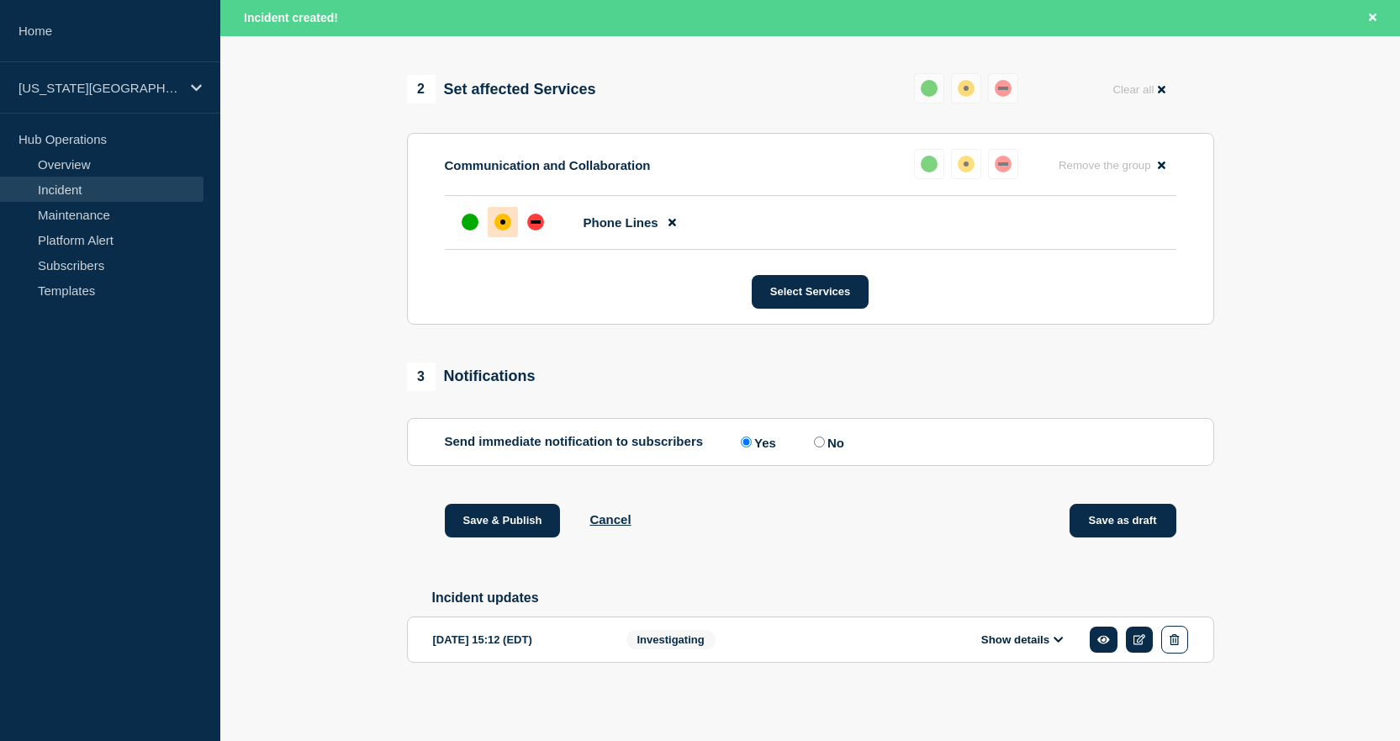
click at [1116, 509] on button "Save as draft" at bounding box center [1122, 521] width 107 height 34
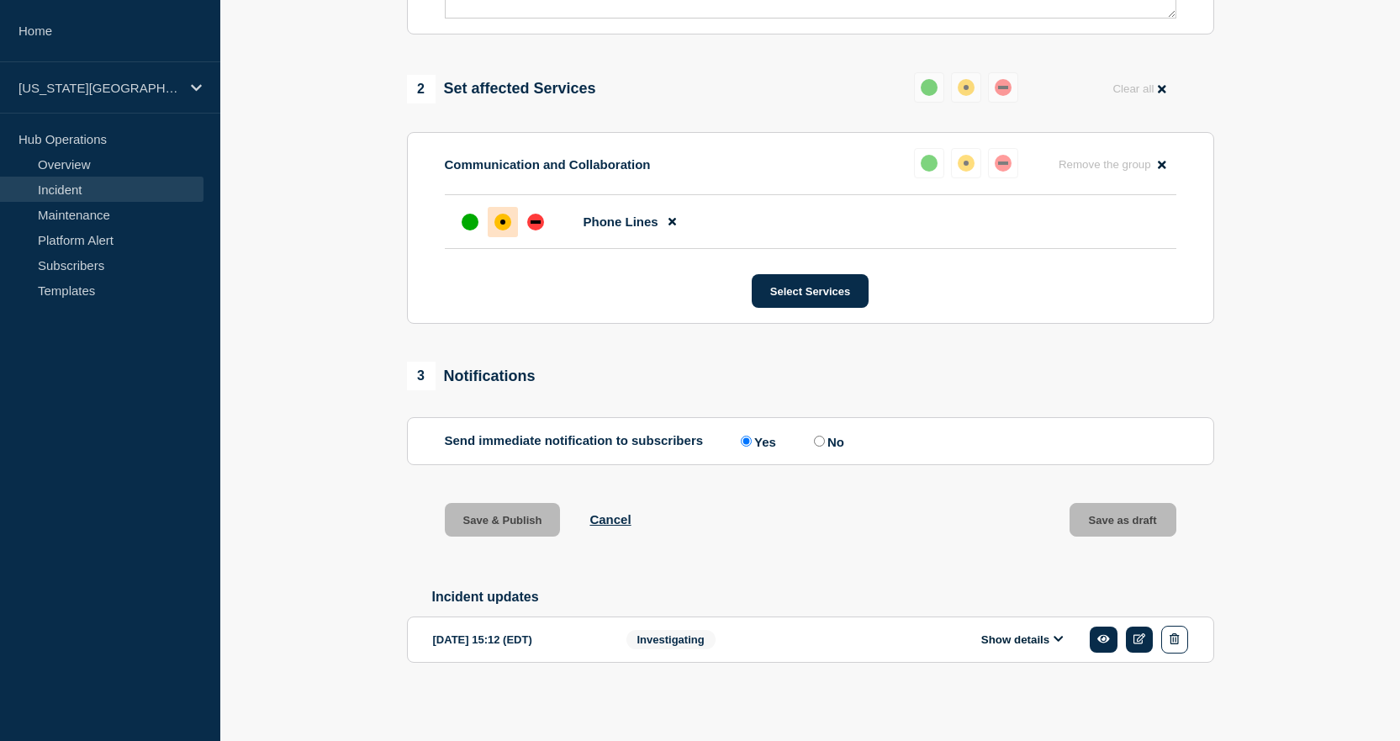
scroll to position [624, 0]
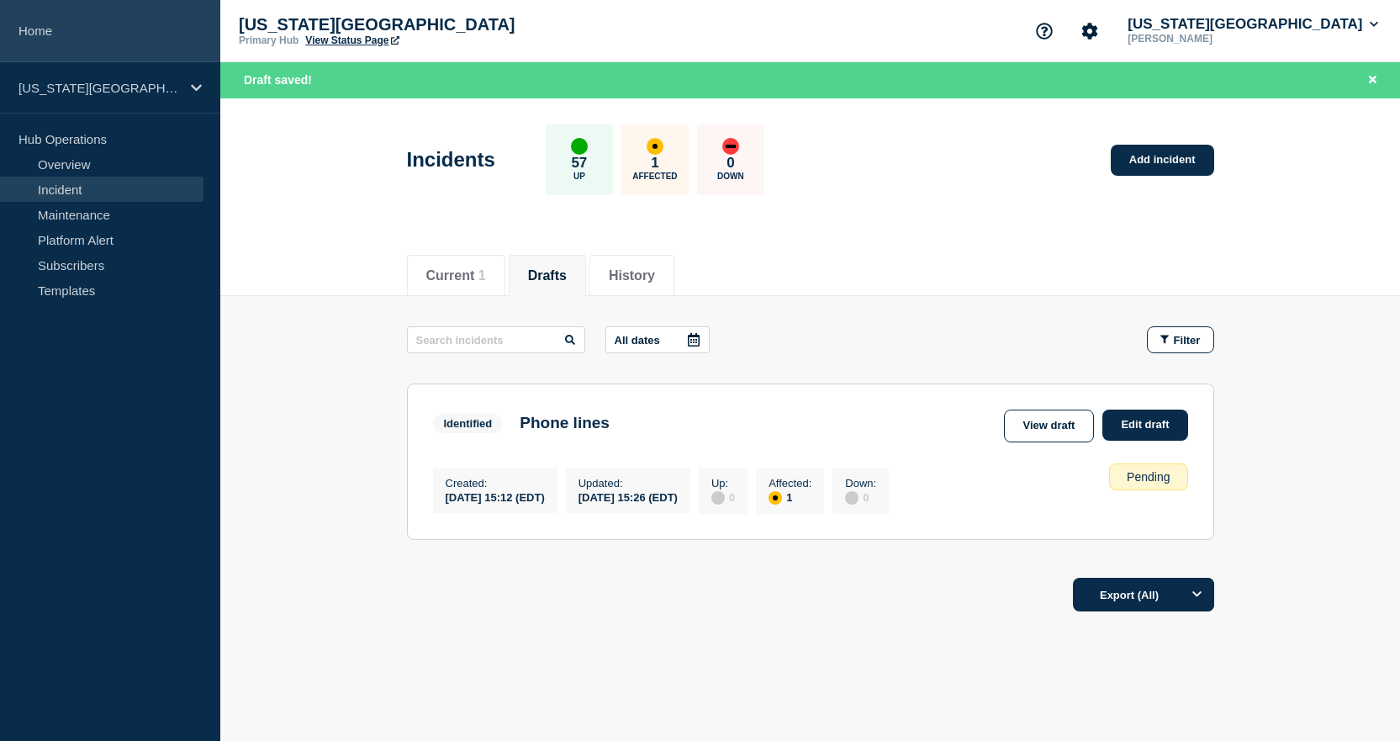
click at [46, 27] on link "Home" at bounding box center [110, 31] width 220 height 62
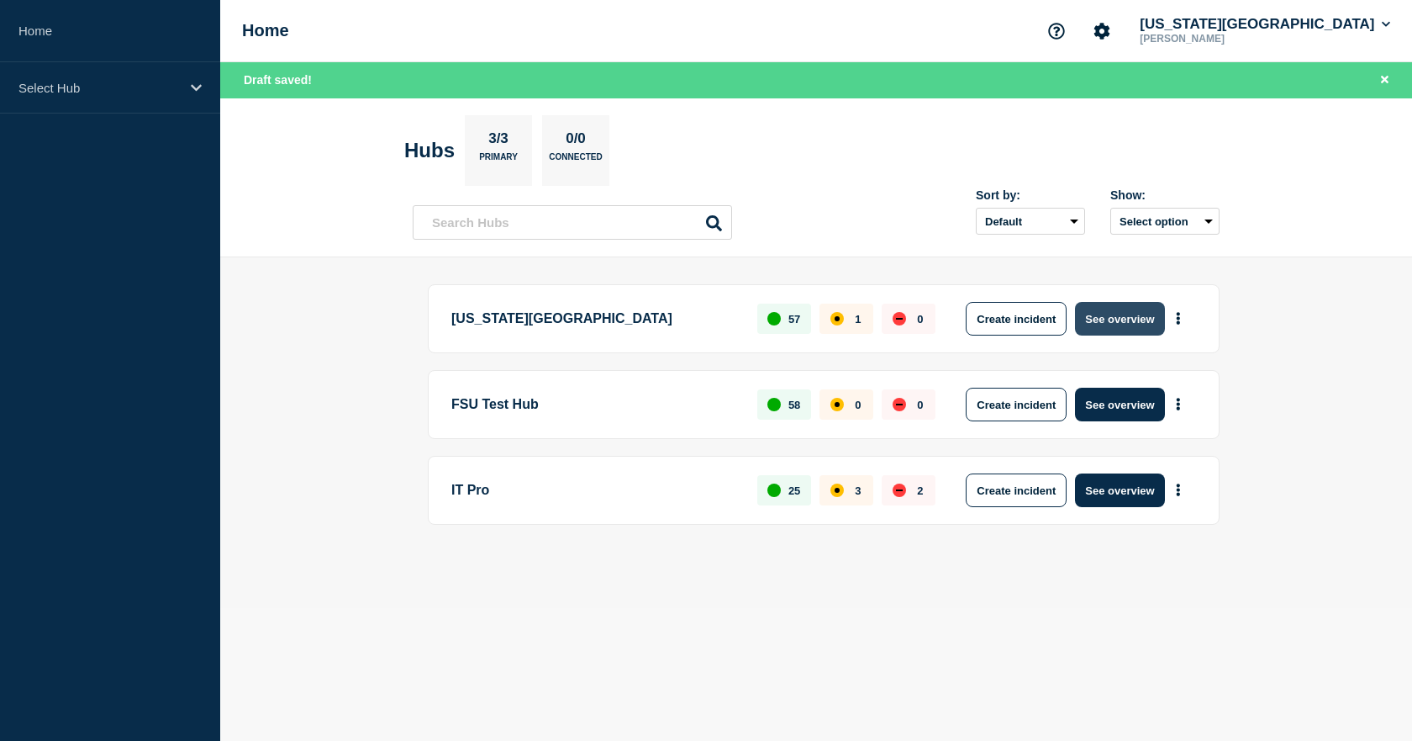
click at [1109, 324] on button "See overview" at bounding box center [1119, 319] width 89 height 34
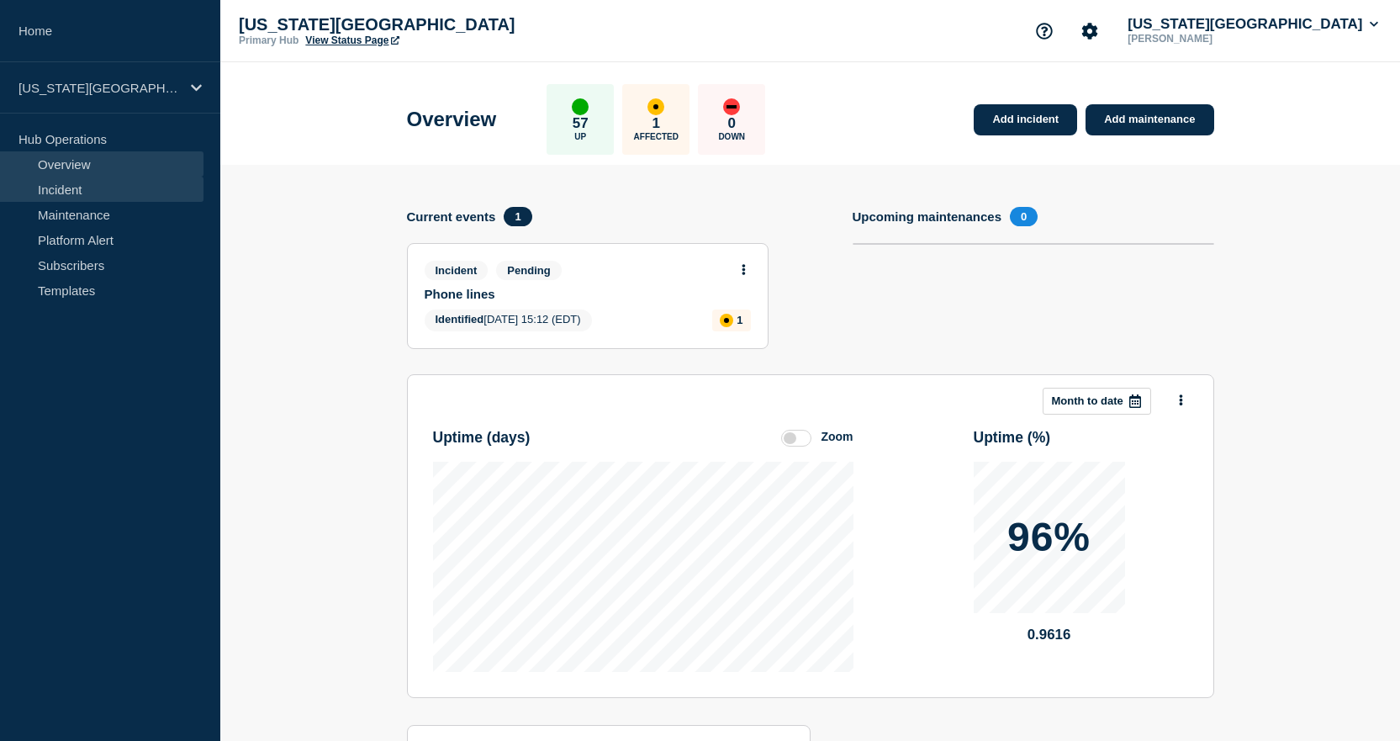
click at [48, 182] on link "Incident" at bounding box center [101, 189] width 203 height 25
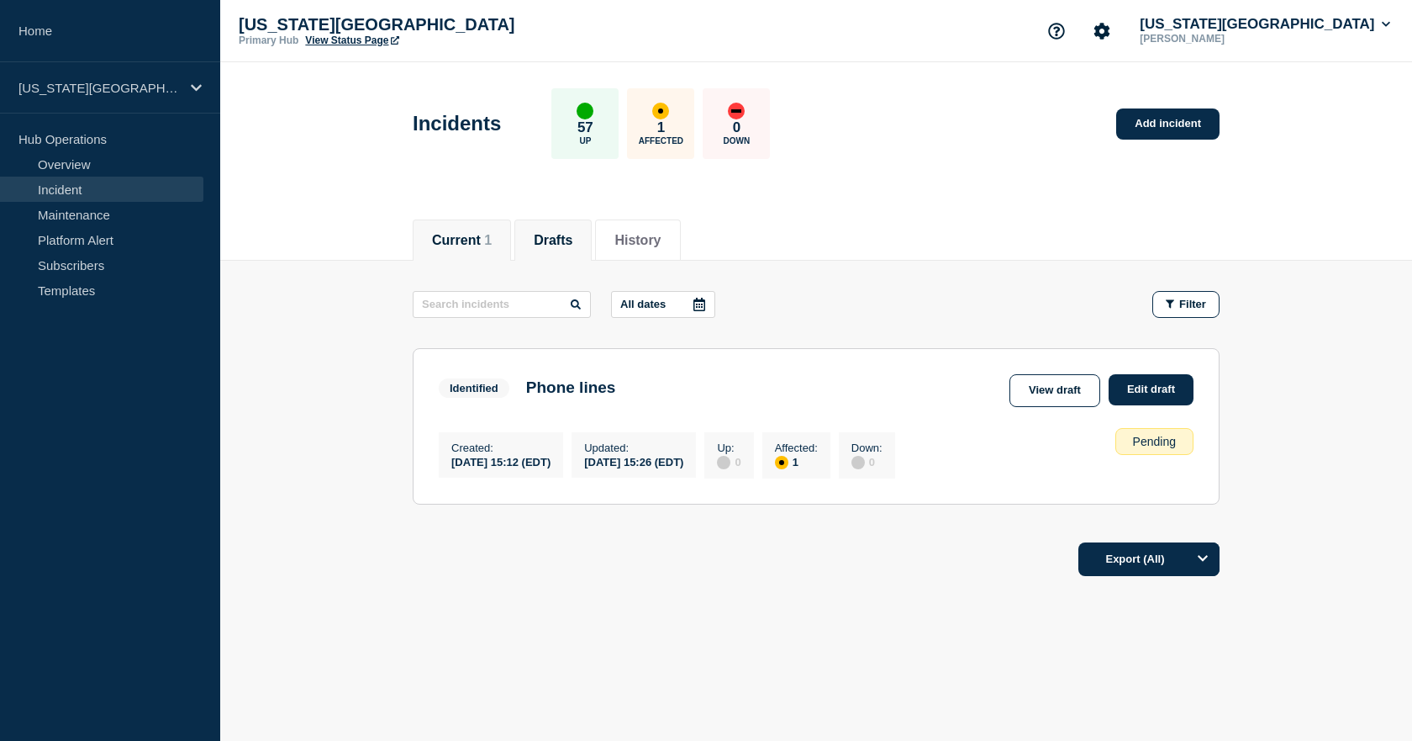
click at [556, 235] on button "Drafts" at bounding box center [553, 240] width 39 height 15
click at [1052, 395] on link "View draft" at bounding box center [1055, 390] width 91 height 33
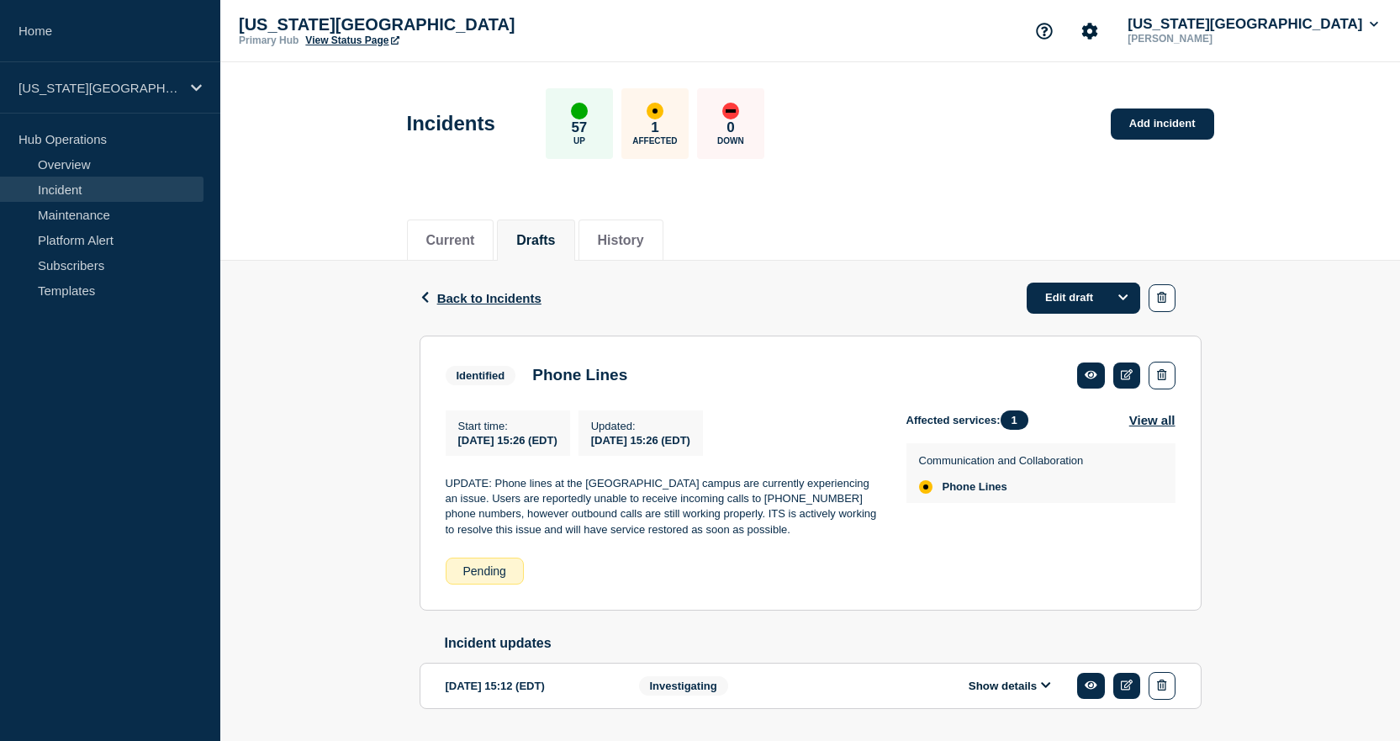
scroll to position [53, 0]
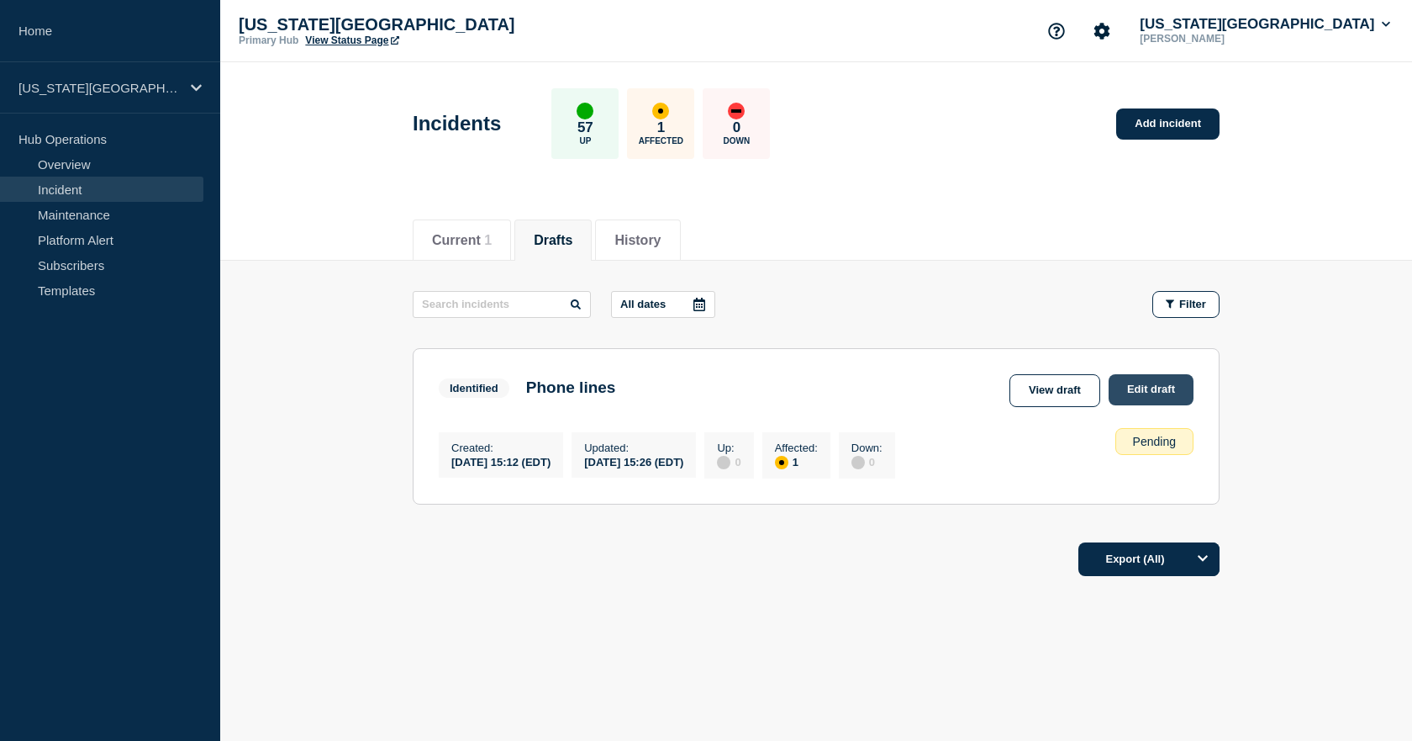
click at [1164, 386] on link "Edit draft" at bounding box center [1151, 389] width 85 height 31
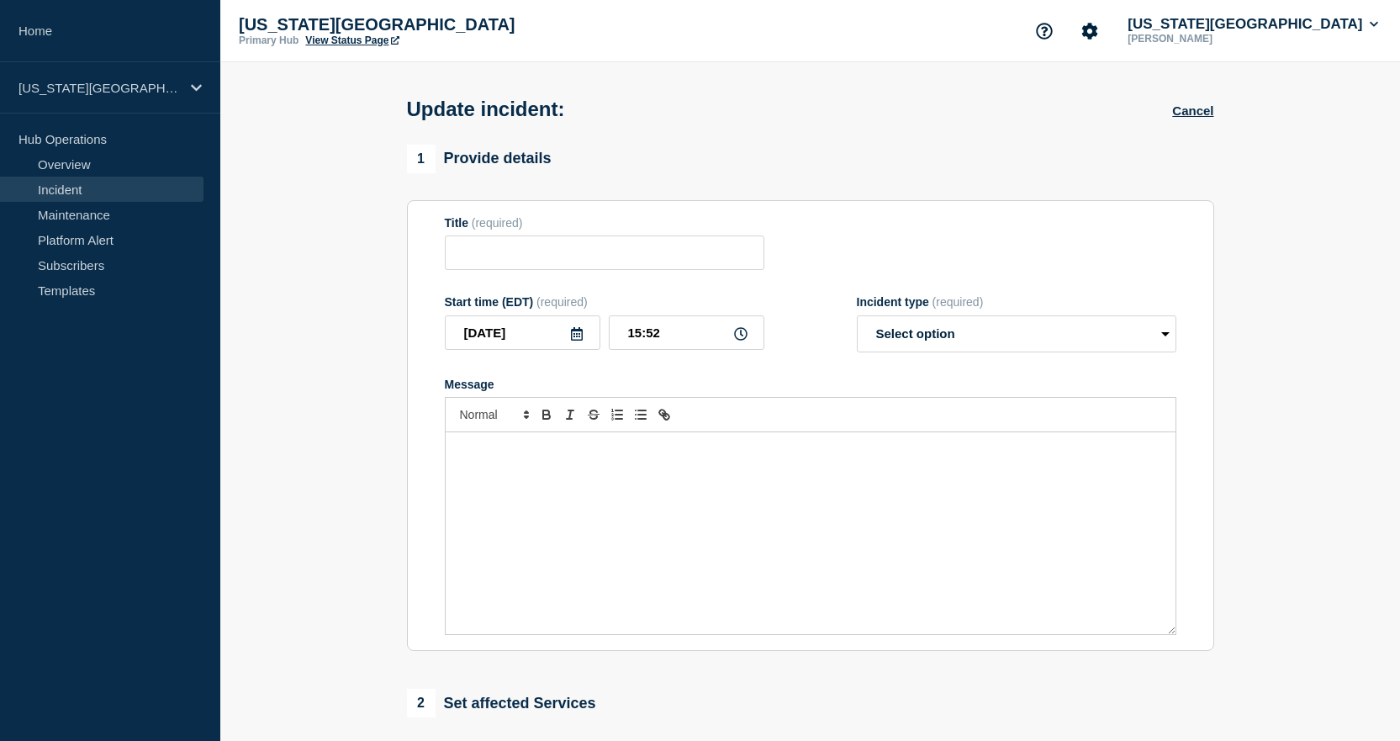
type input "Phone Lines"
type input "15:26"
select select "identified"
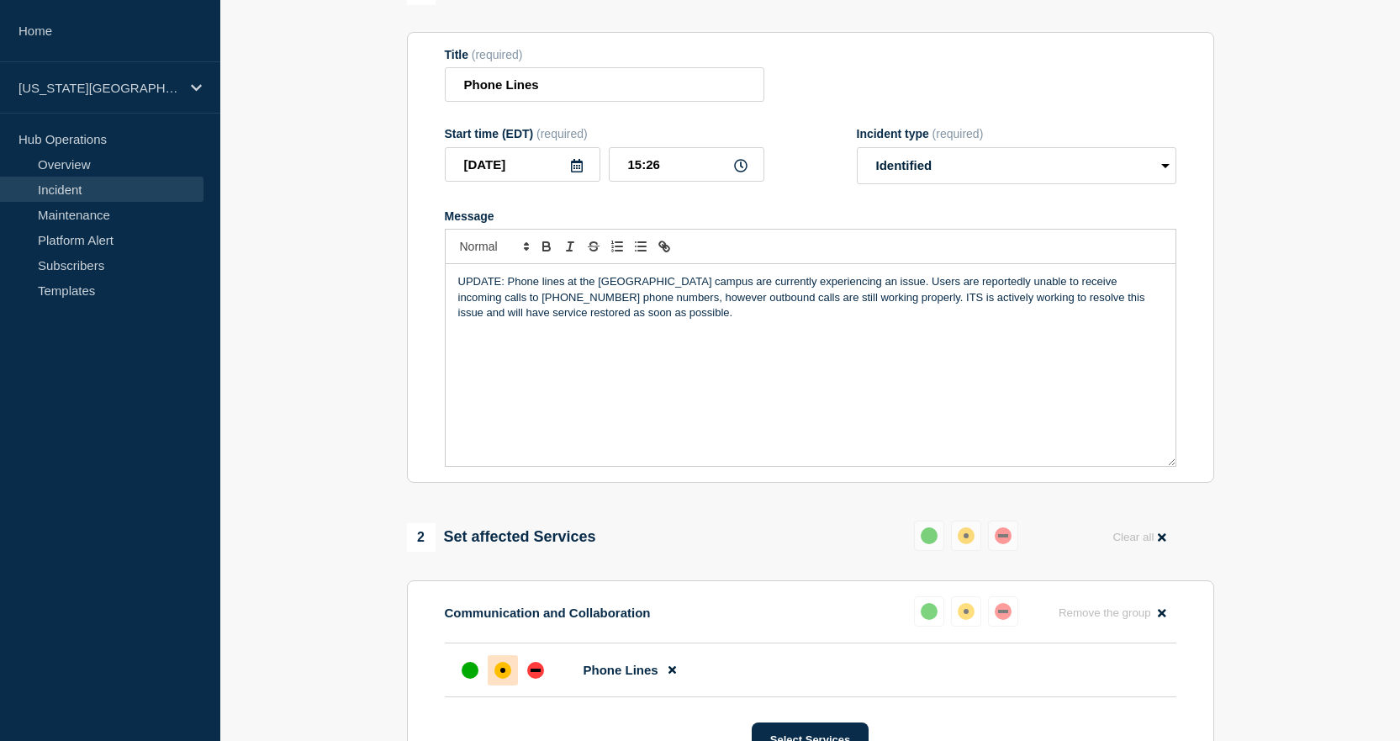
scroll to position [252, 0]
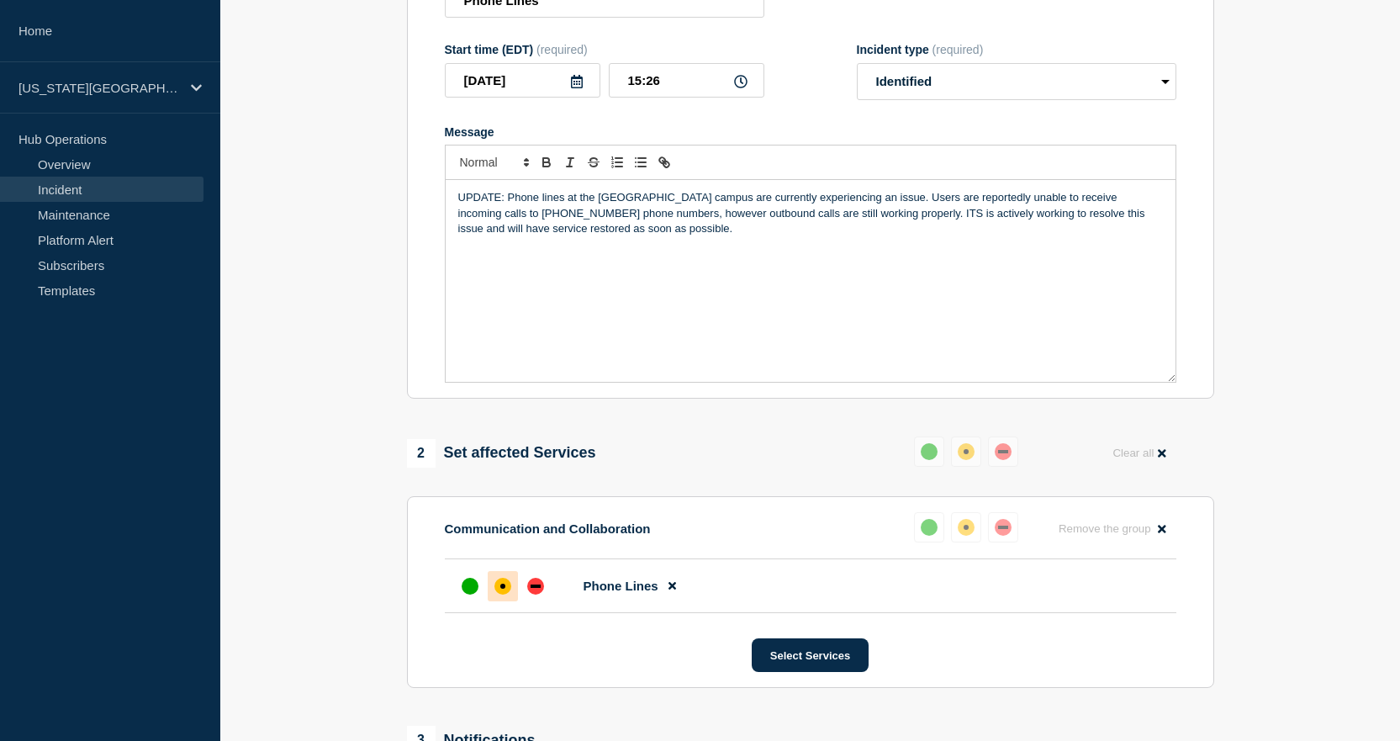
click at [491, 272] on div "UPDATE: Phone lines at the [GEOGRAPHIC_DATA] campus are currently experiencing …" at bounding box center [811, 281] width 730 height 202
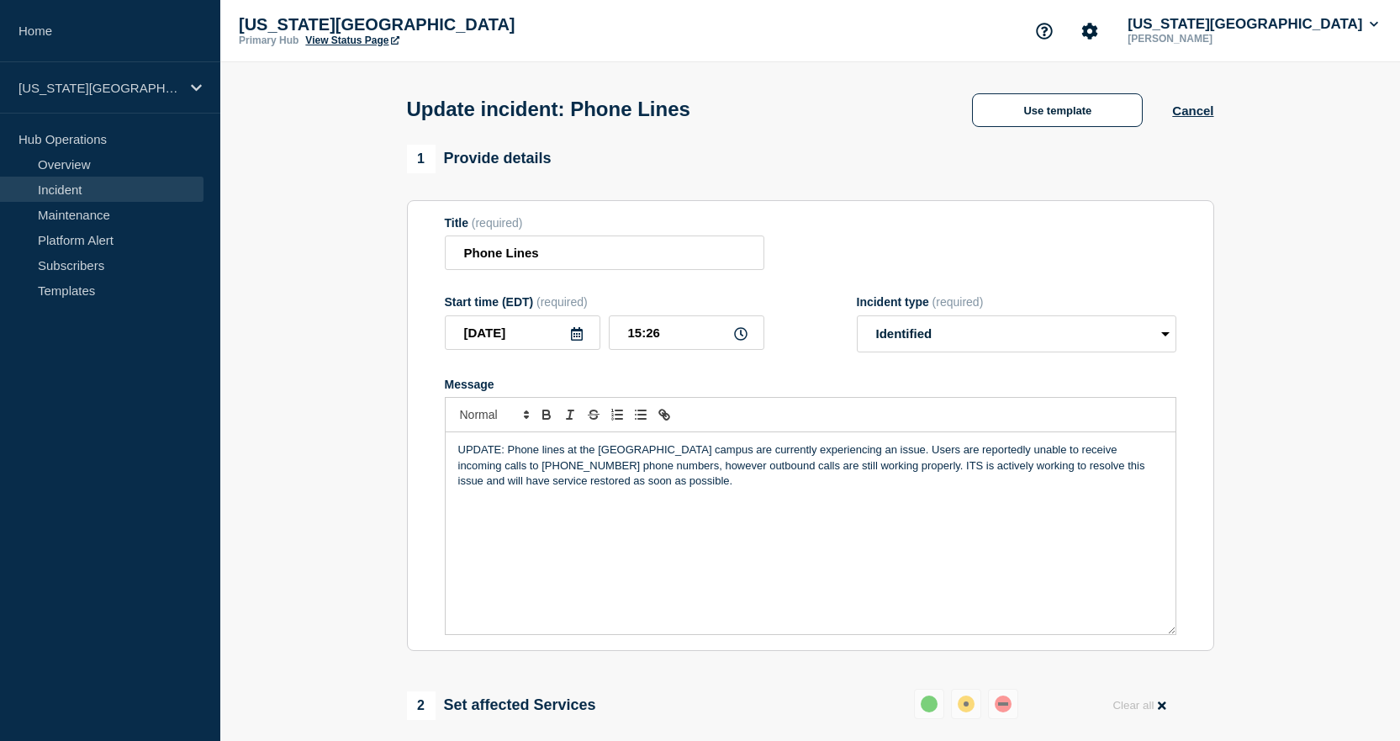
scroll to position [84, 0]
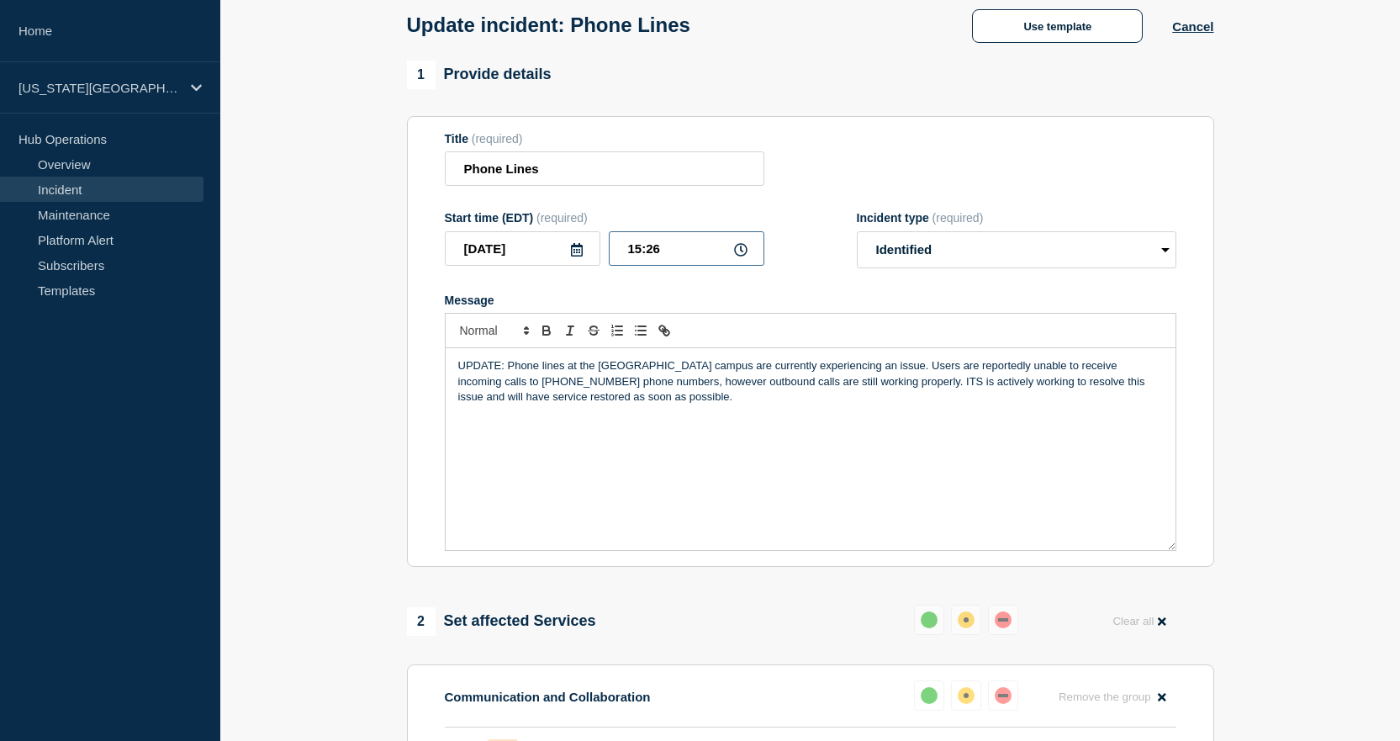
drag, startPoint x: 646, startPoint y: 251, endPoint x: 664, endPoint y: 251, distance: 18.5
click at [664, 251] on input "15:26" at bounding box center [687, 248] width 156 height 34
type input "15:50"
click at [701, 393] on p "UPDATE: Phone lines at the [GEOGRAPHIC_DATA] campus are currently experiencing …" at bounding box center [810, 381] width 704 height 46
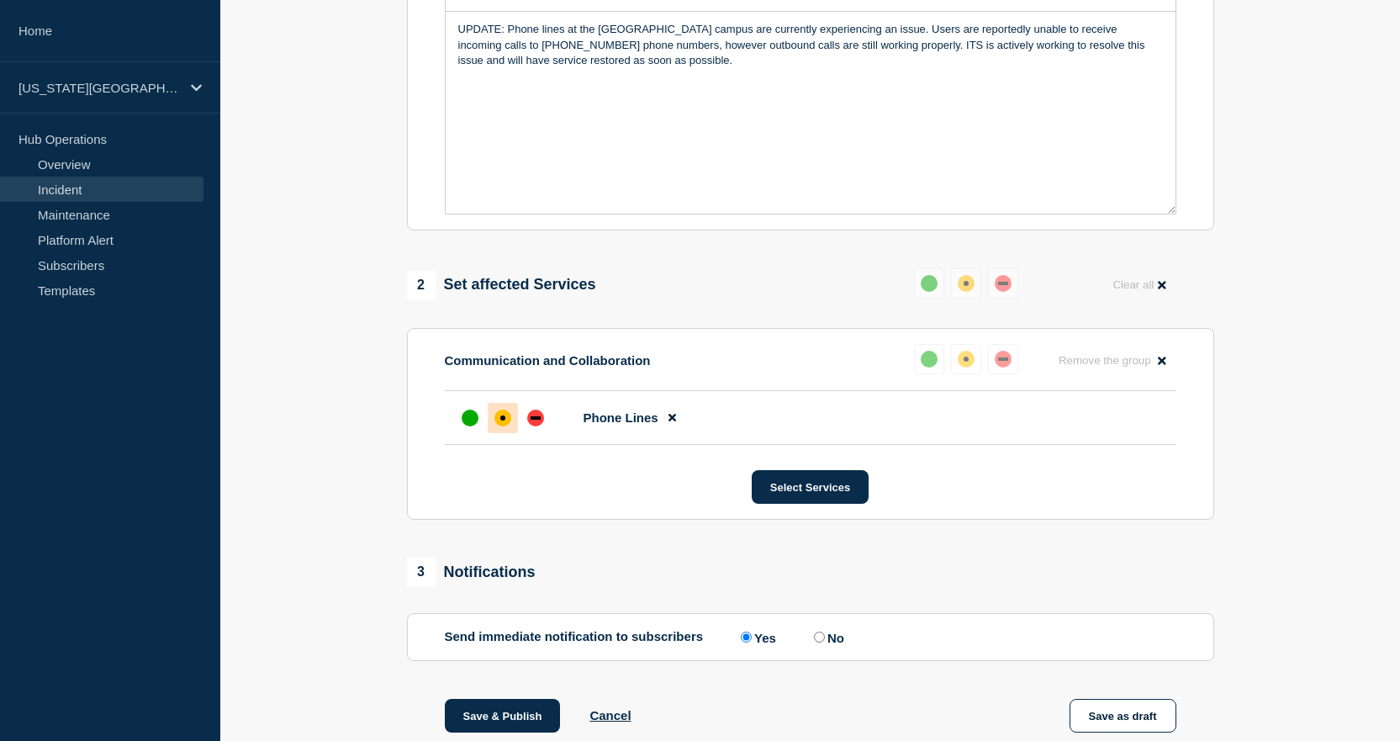
scroll to position [483, 0]
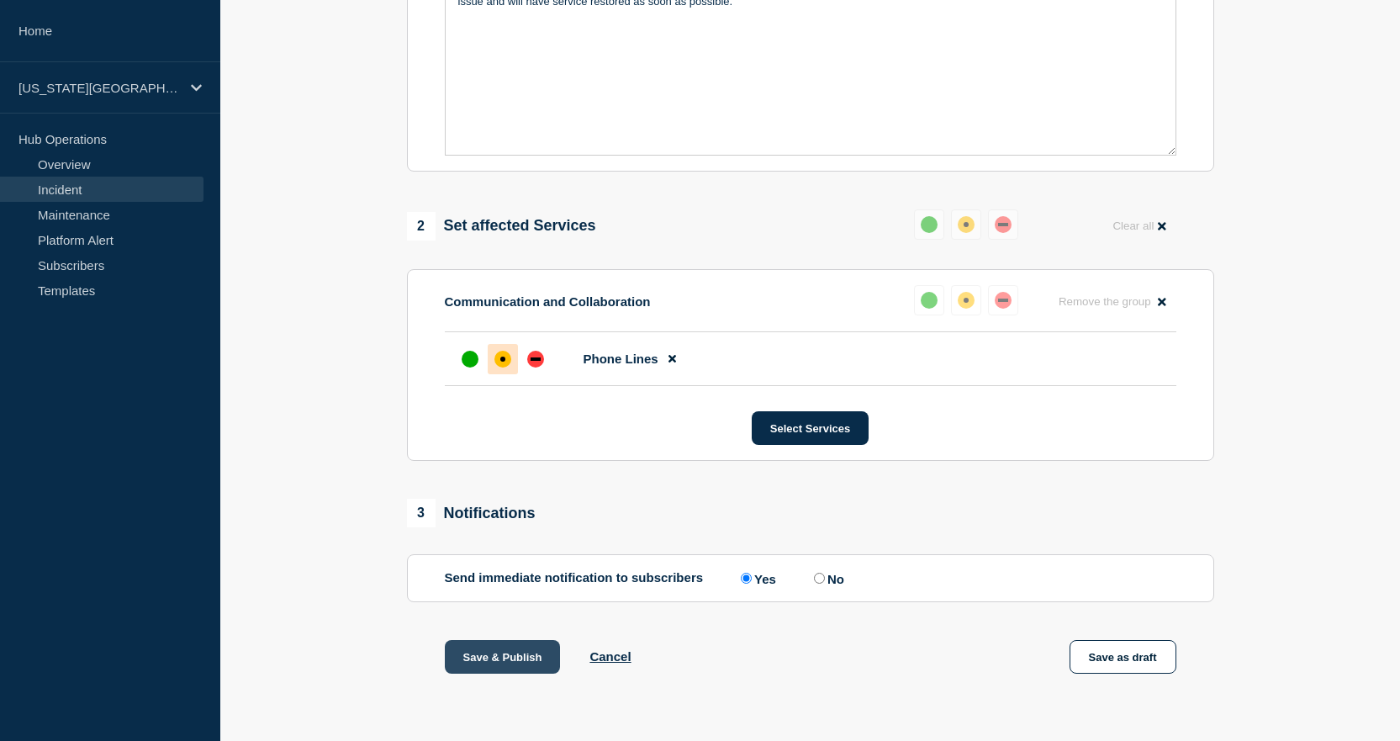
click at [512, 583] on button "Save & Publish" at bounding box center [503, 657] width 116 height 34
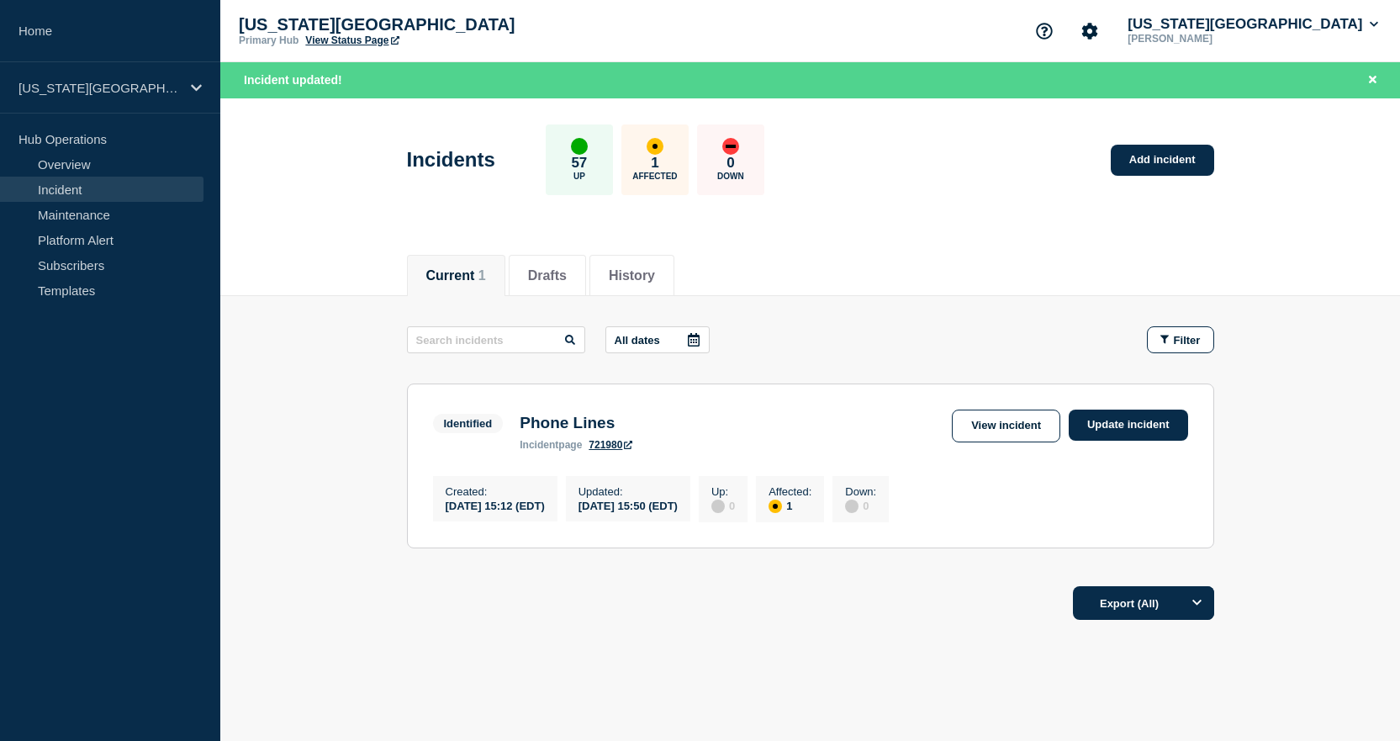
click at [369, 40] on link "View Status Page" at bounding box center [351, 40] width 93 height 12
click at [1290, 22] on button "[US_STATE][GEOGRAPHIC_DATA]" at bounding box center [1252, 24] width 257 height 17
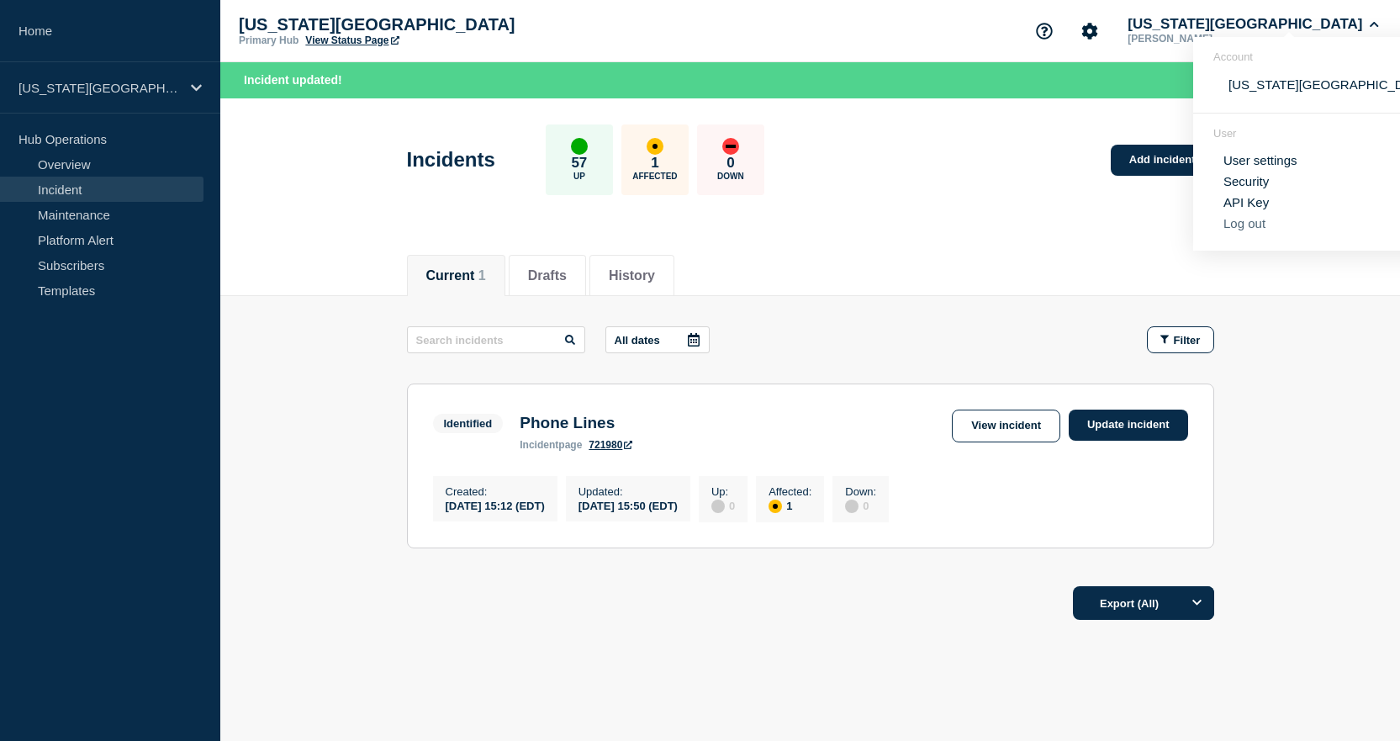
click at [1247, 216] on button "Log out" at bounding box center [1244, 223] width 42 height 14
